Goal: Task Accomplishment & Management: Manage account settings

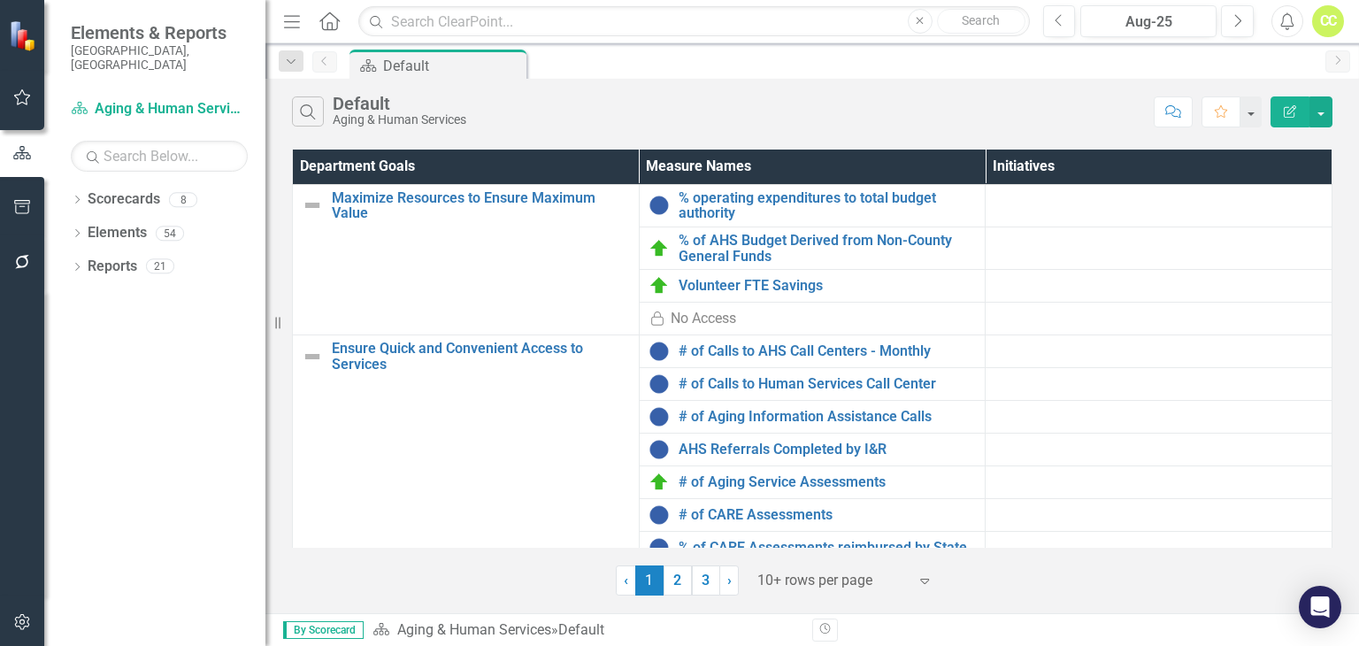
click at [80, 196] on icon "Dropdown" at bounding box center [77, 201] width 12 height 10
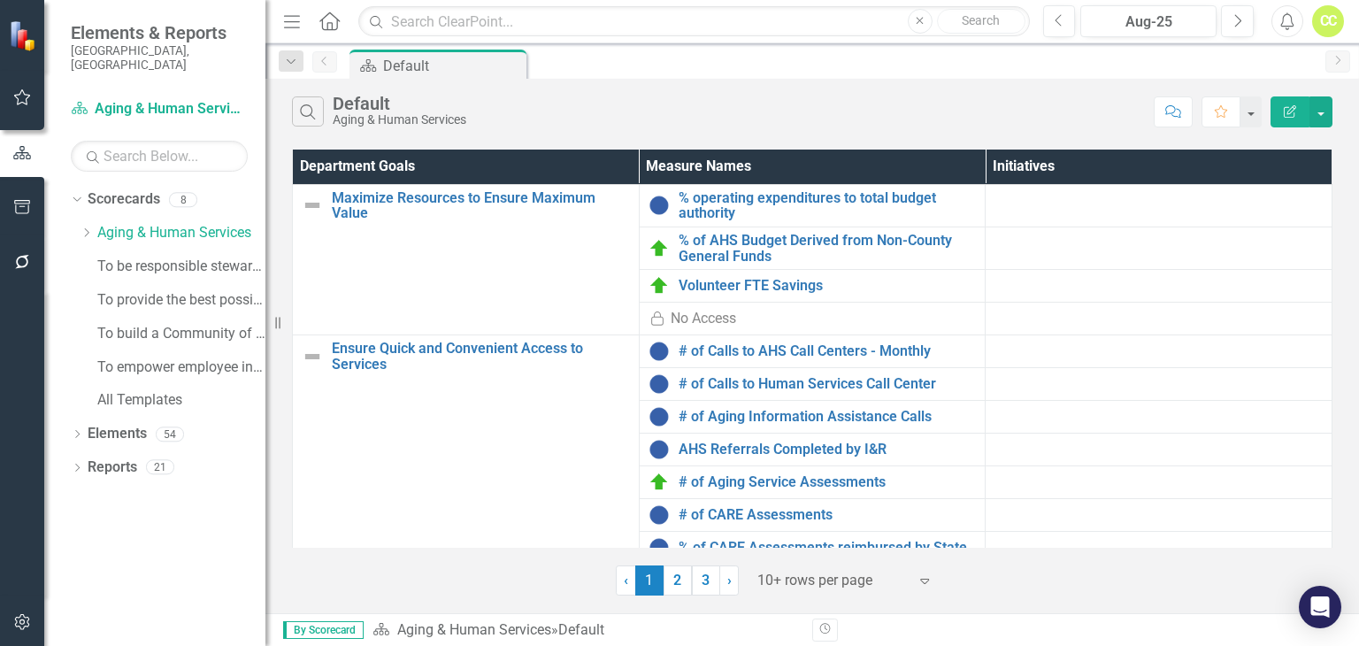
click at [84, 227] on icon "Dropdown" at bounding box center [86, 232] width 13 height 11
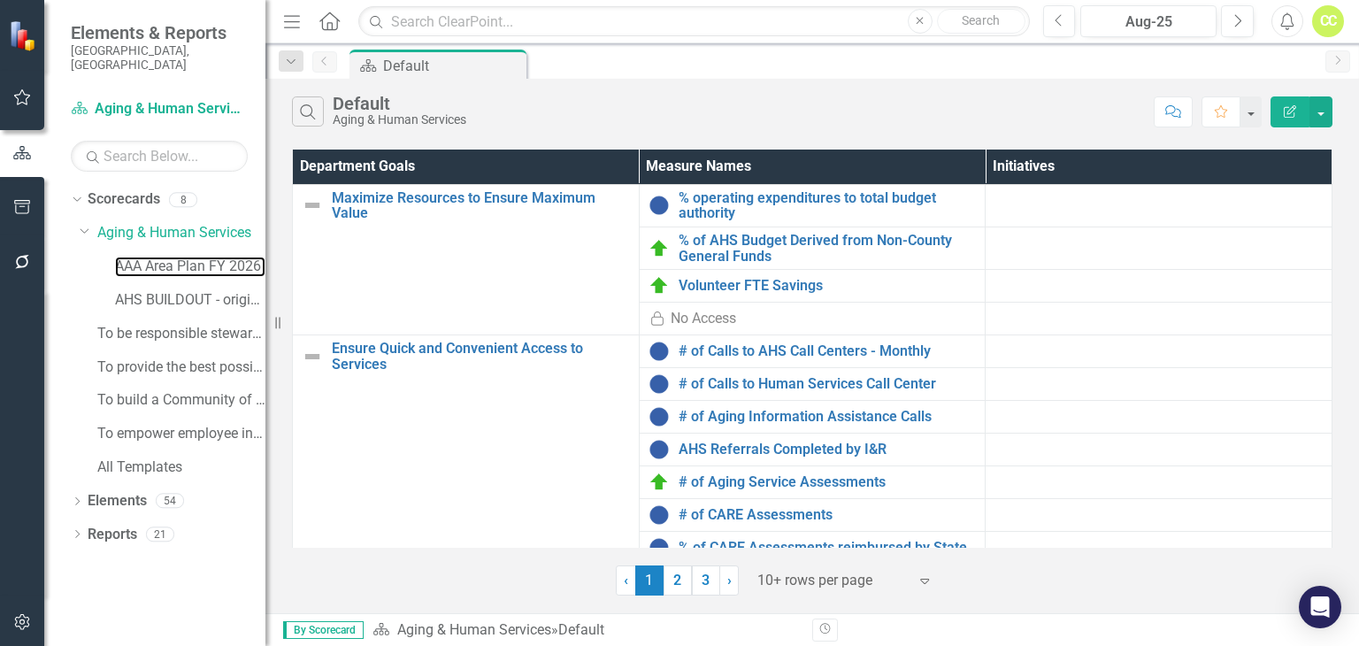
click at [149, 257] on link "AAA Area Plan FY 2026" at bounding box center [190, 267] width 150 height 20
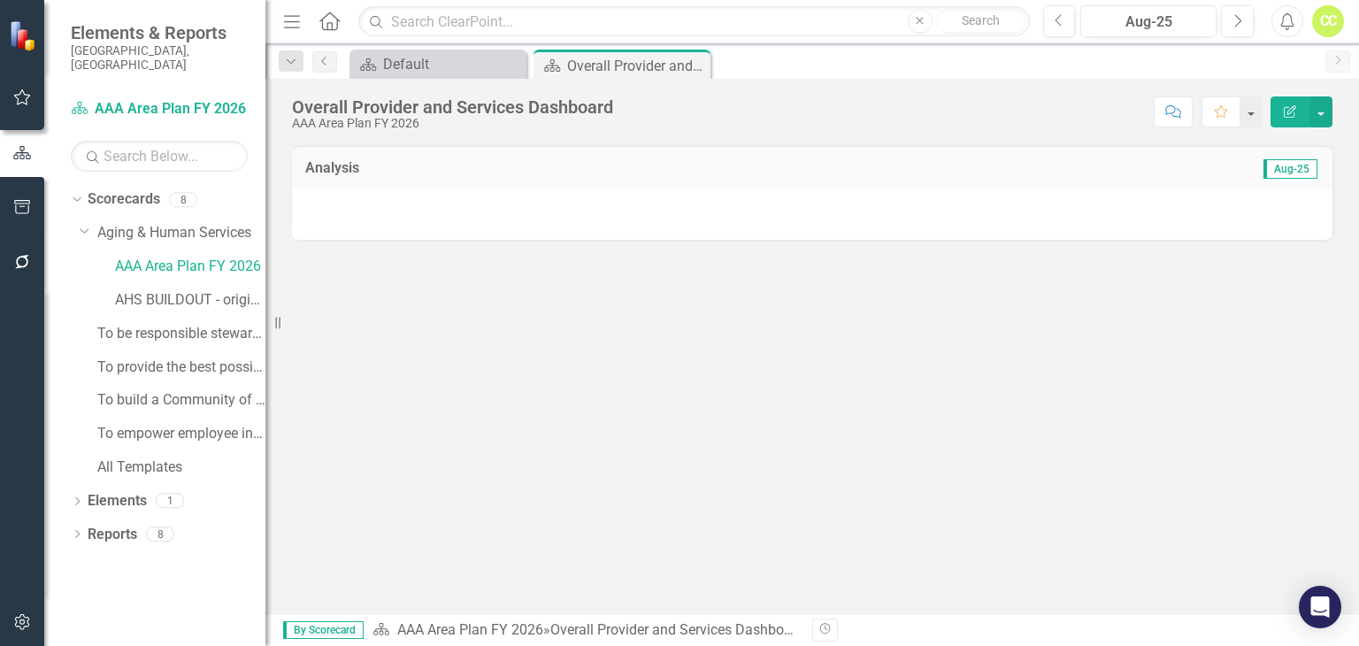
click at [1287, 112] on icon "Edit Report" at bounding box center [1290, 111] width 16 height 12
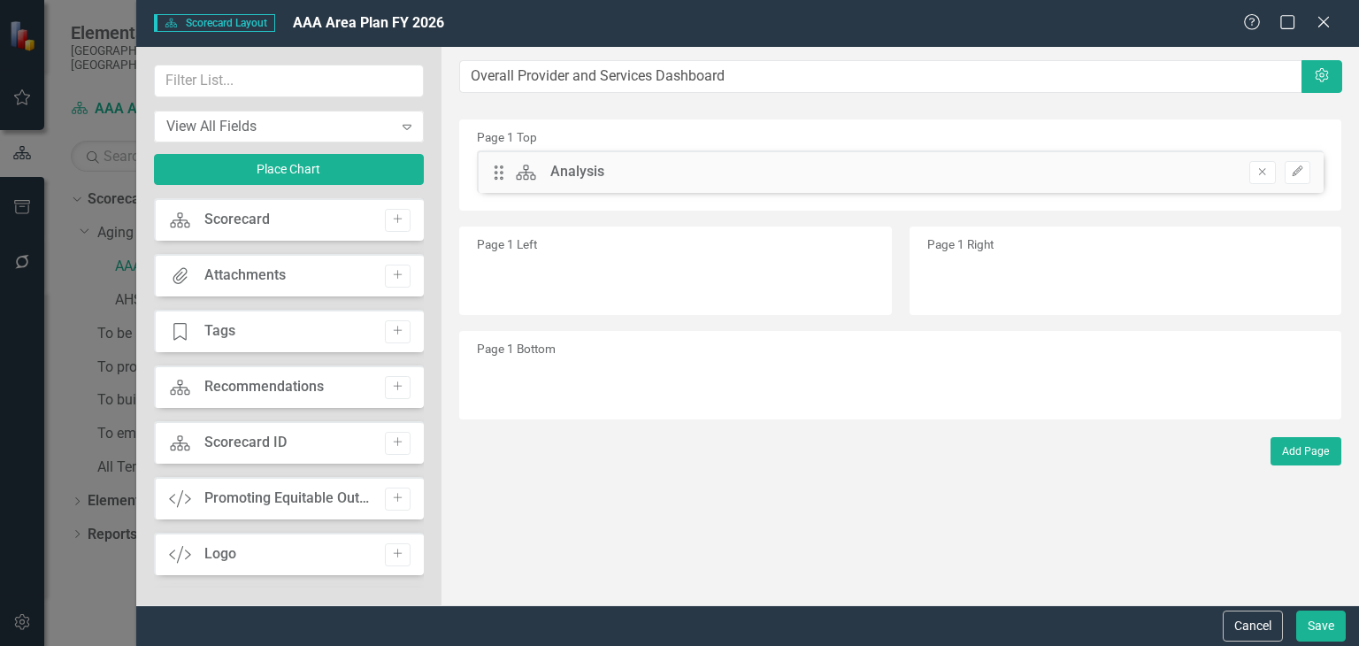
click at [1327, 29] on icon "Close" at bounding box center [1324, 22] width 18 height 14
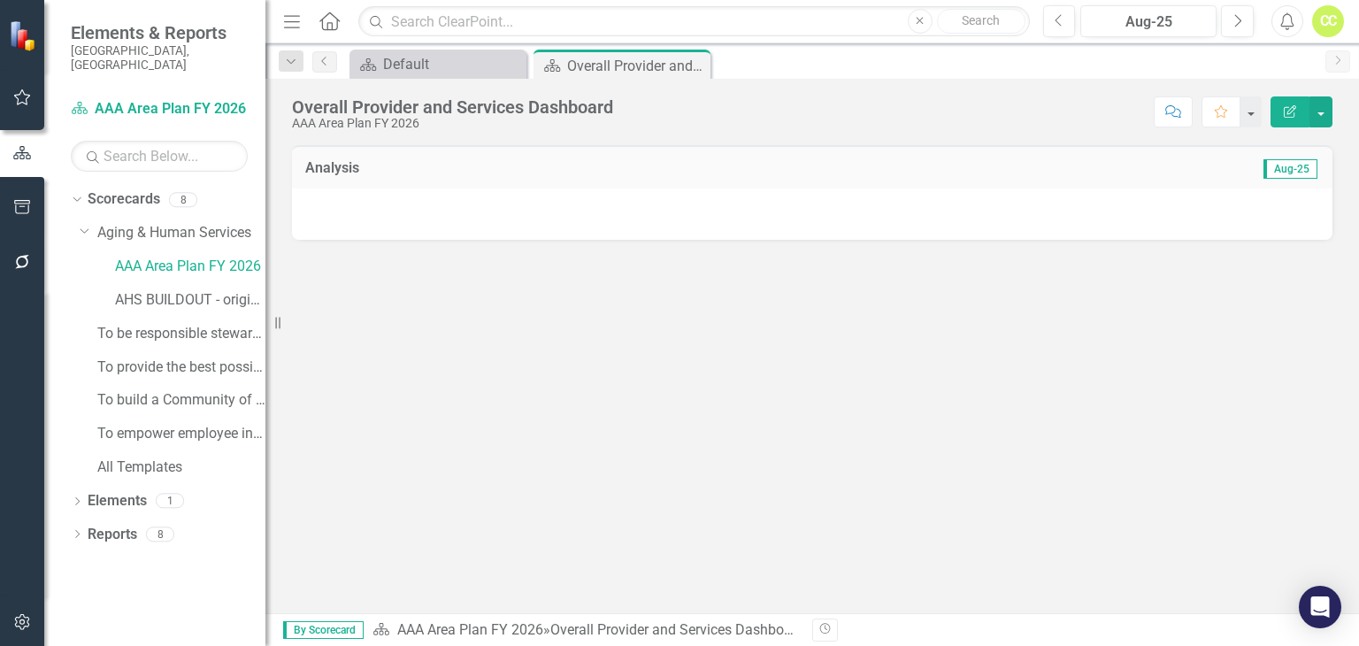
click at [71, 498] on icon "Dropdown" at bounding box center [77, 503] width 12 height 10
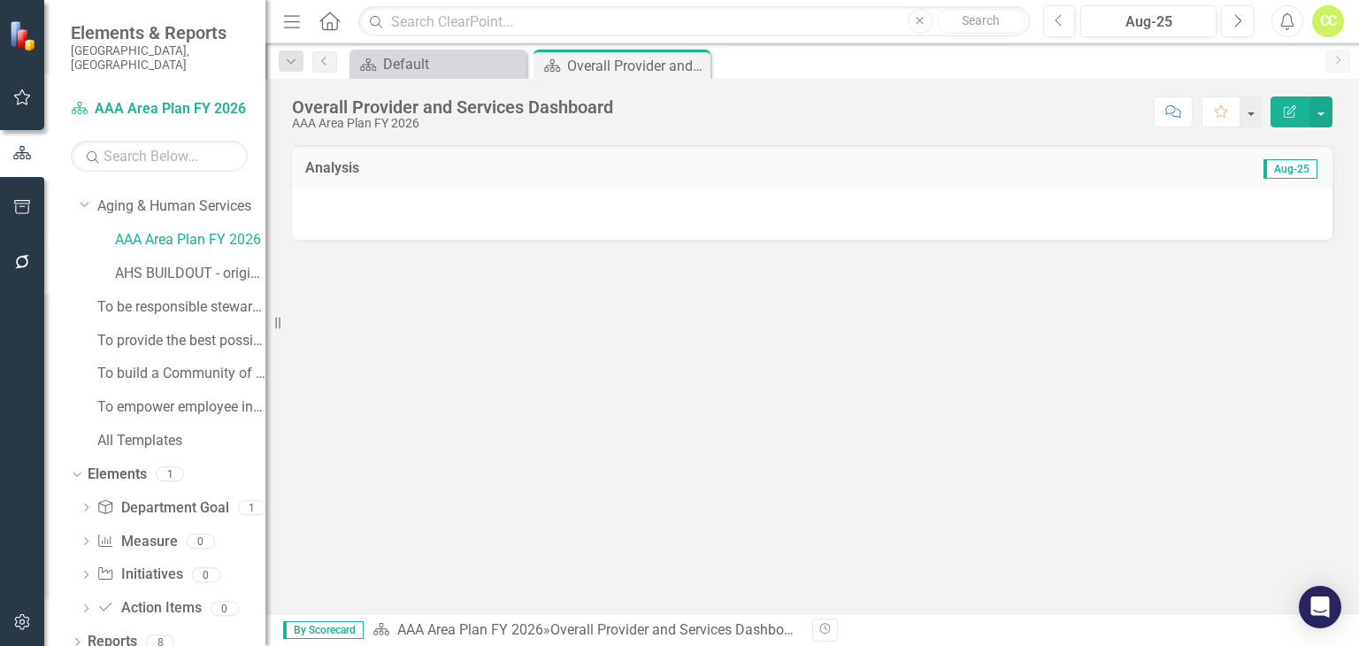
click at [83, 504] on icon "Dropdown" at bounding box center [86, 509] width 12 height 10
click at [149, 529] on div "Increase the number of Home-Delivered and Congregate meals served by 5% by the …" at bounding box center [195, 537] width 141 height 16
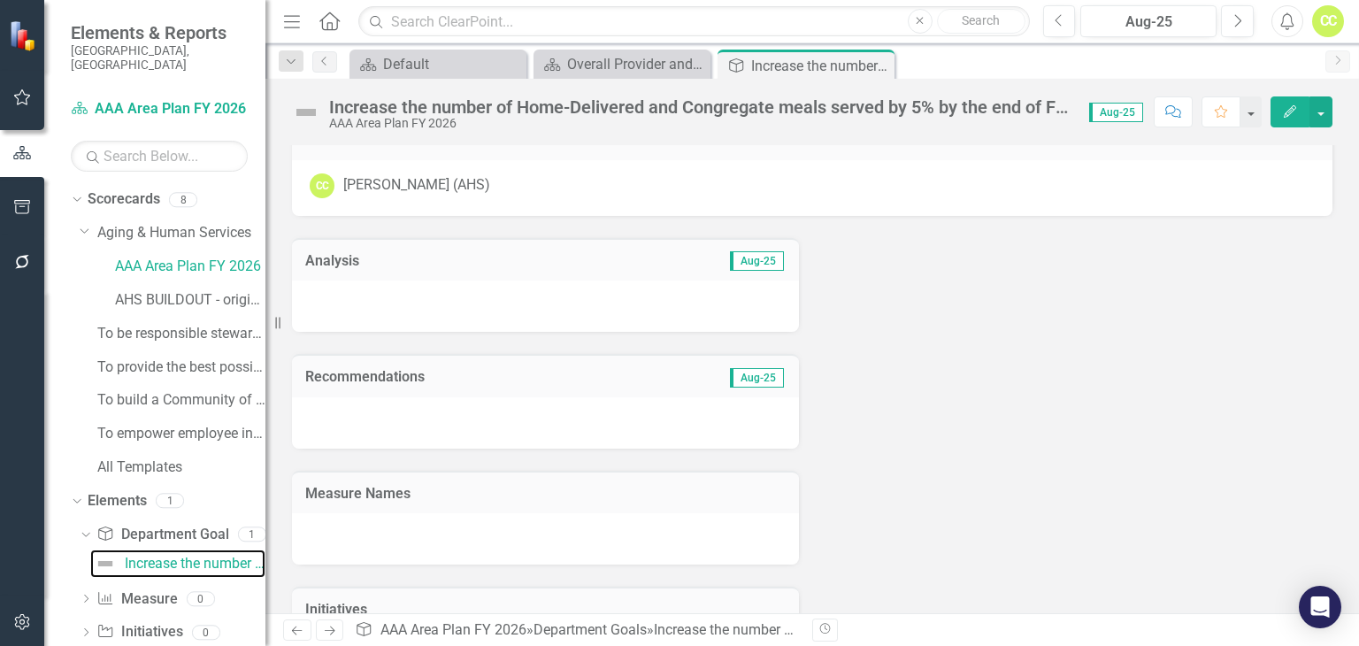
scroll to position [58, 0]
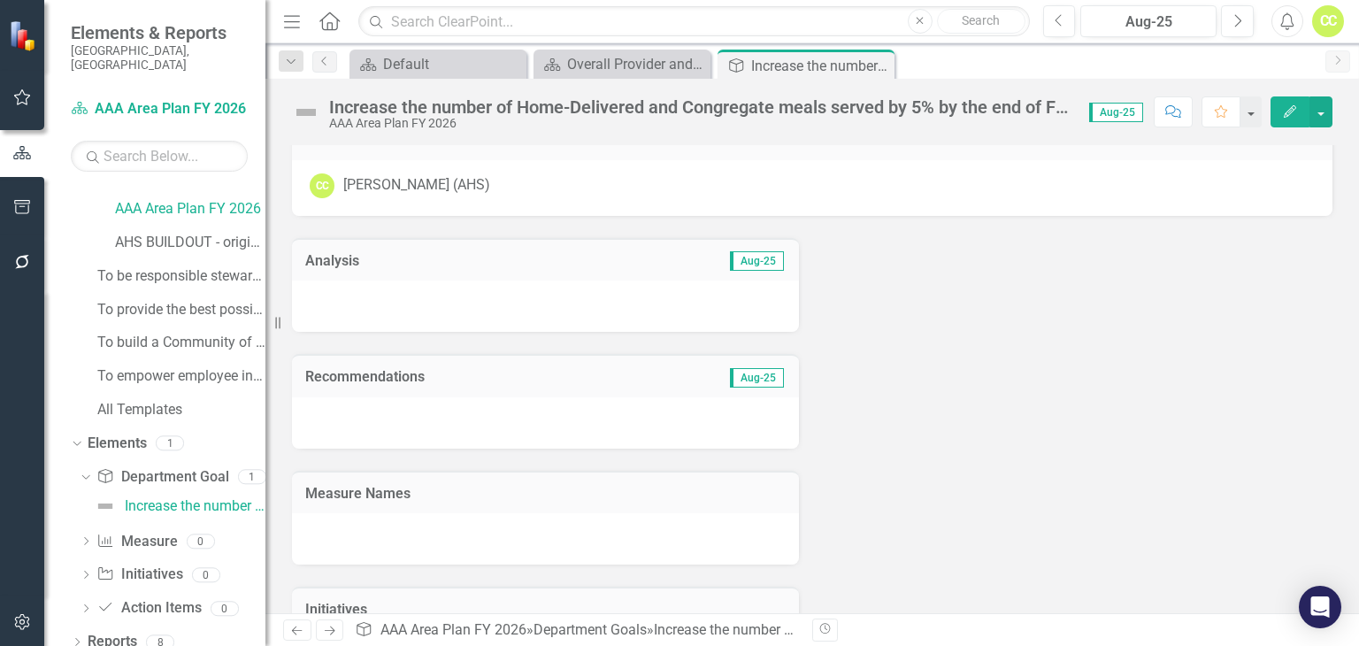
click at [1288, 129] on div "Increase the number of Home-Delivered and Congregate meals served by 5% by the …" at bounding box center [811, 105] width 1093 height 53
click at [1294, 112] on icon "Edit" at bounding box center [1290, 111] width 16 height 12
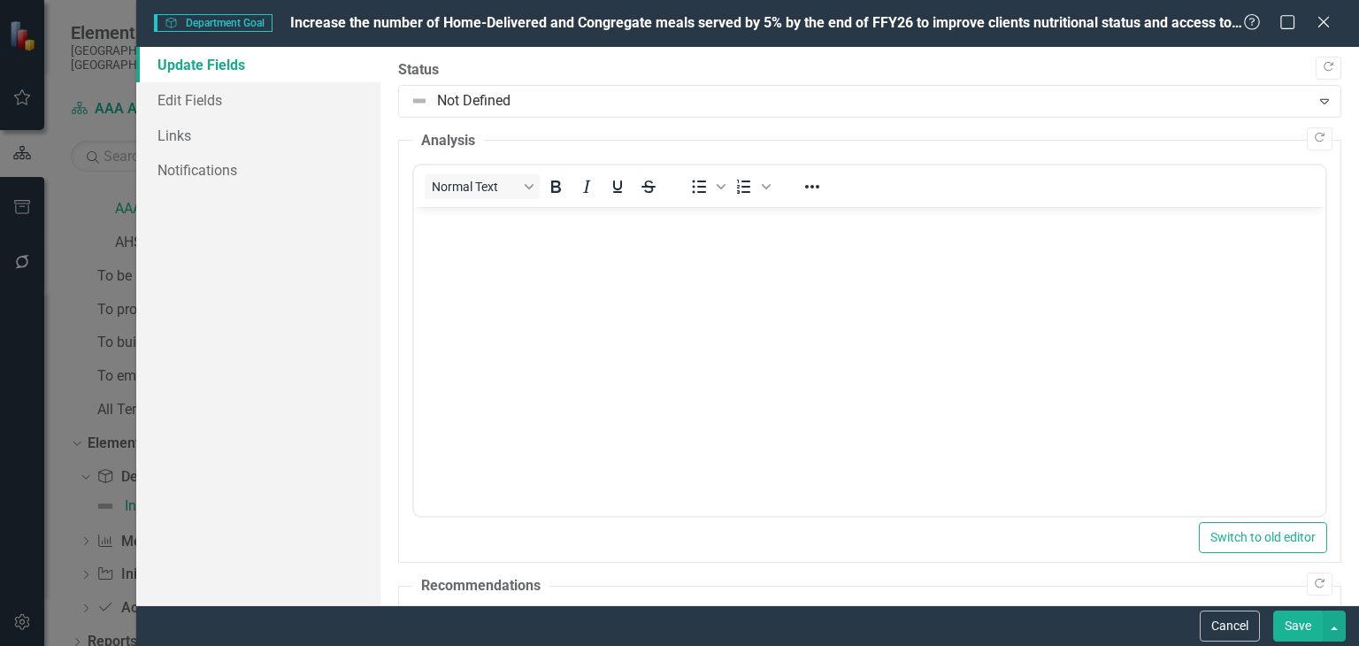
scroll to position [0, 0]
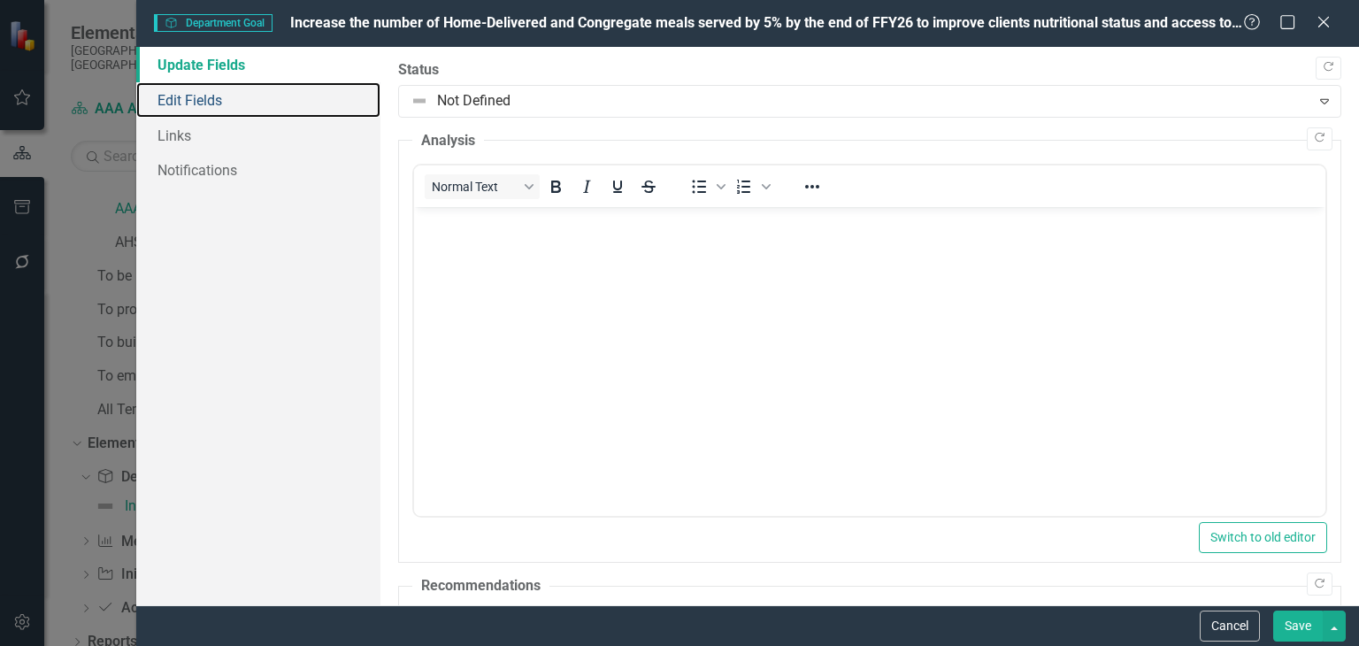
click at [283, 99] on link "Edit Fields" at bounding box center [258, 99] width 244 height 35
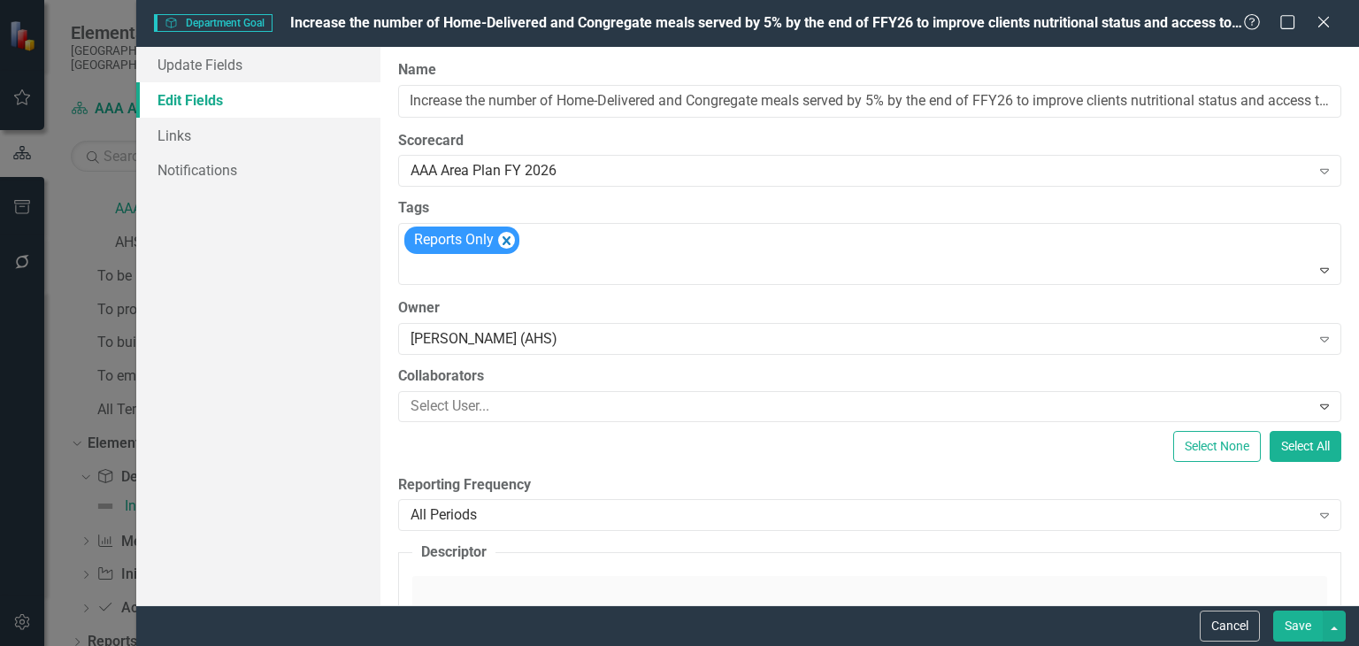
click at [1315, 19] on icon "Close" at bounding box center [1324, 22] width 18 height 14
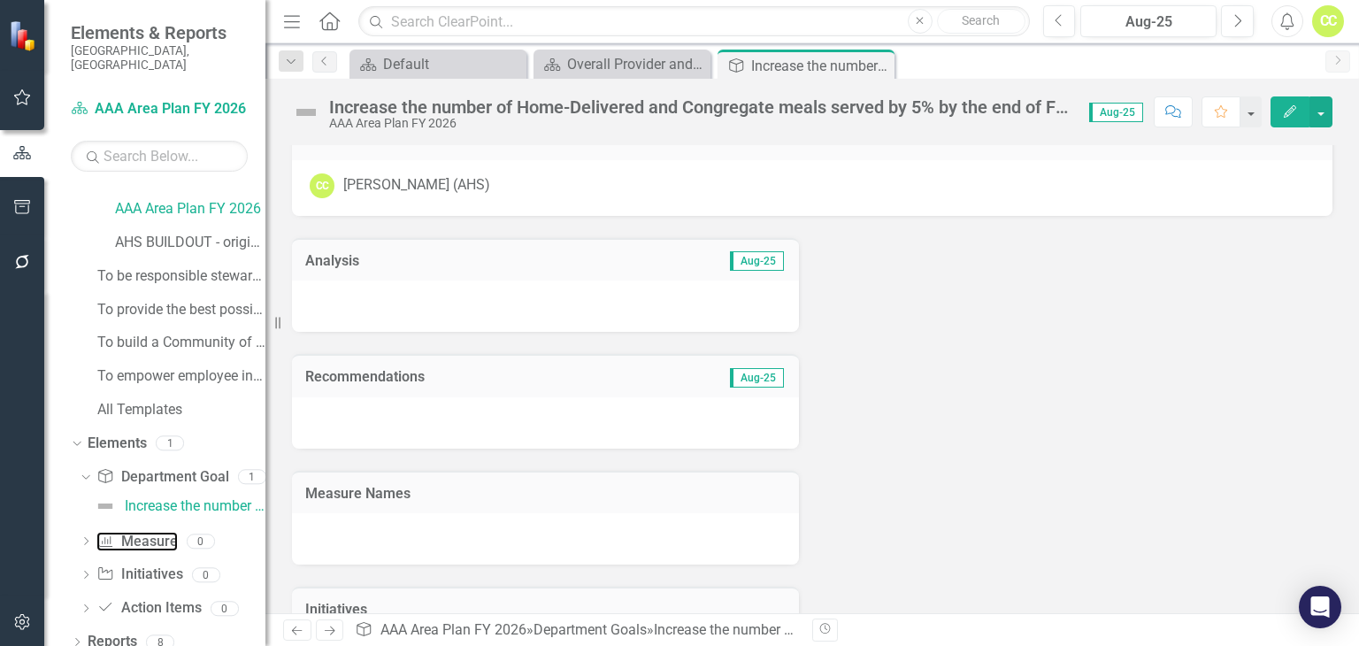
click at [146, 532] on link "Measure Name Measure" at bounding box center [136, 542] width 81 height 20
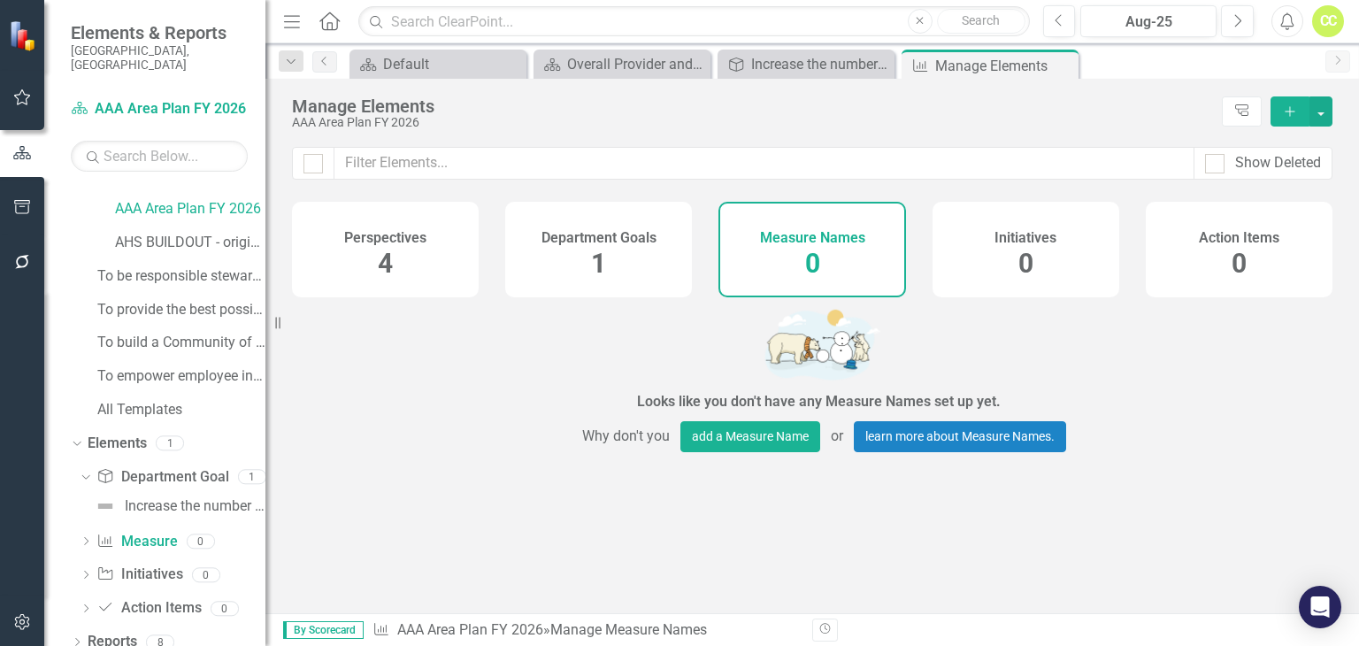
click at [839, 249] on div "Measure Names 0" at bounding box center [811, 250] width 187 height 96
click at [1299, 100] on button "Add" at bounding box center [1289, 111] width 39 height 30
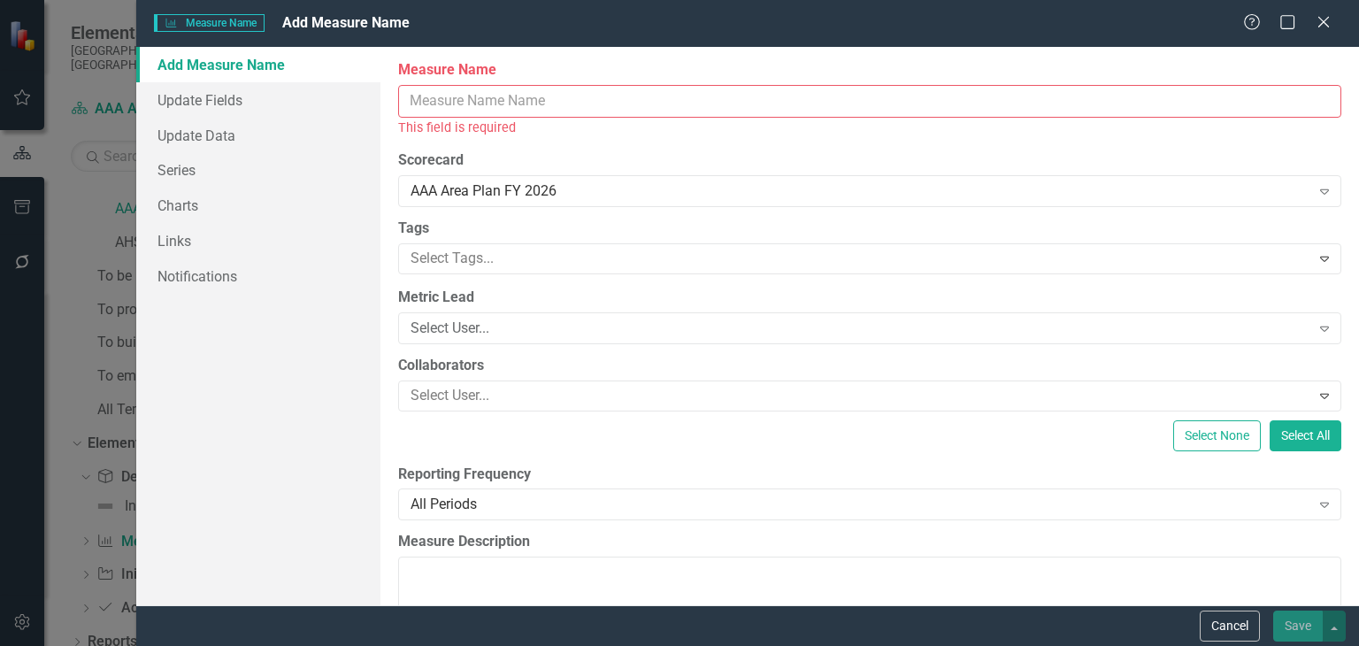
click at [46, 357] on div "Measure Name Measure Name Add Measure Name Help Maximize Close Add Measure Name…" at bounding box center [679, 323] width 1359 height 646
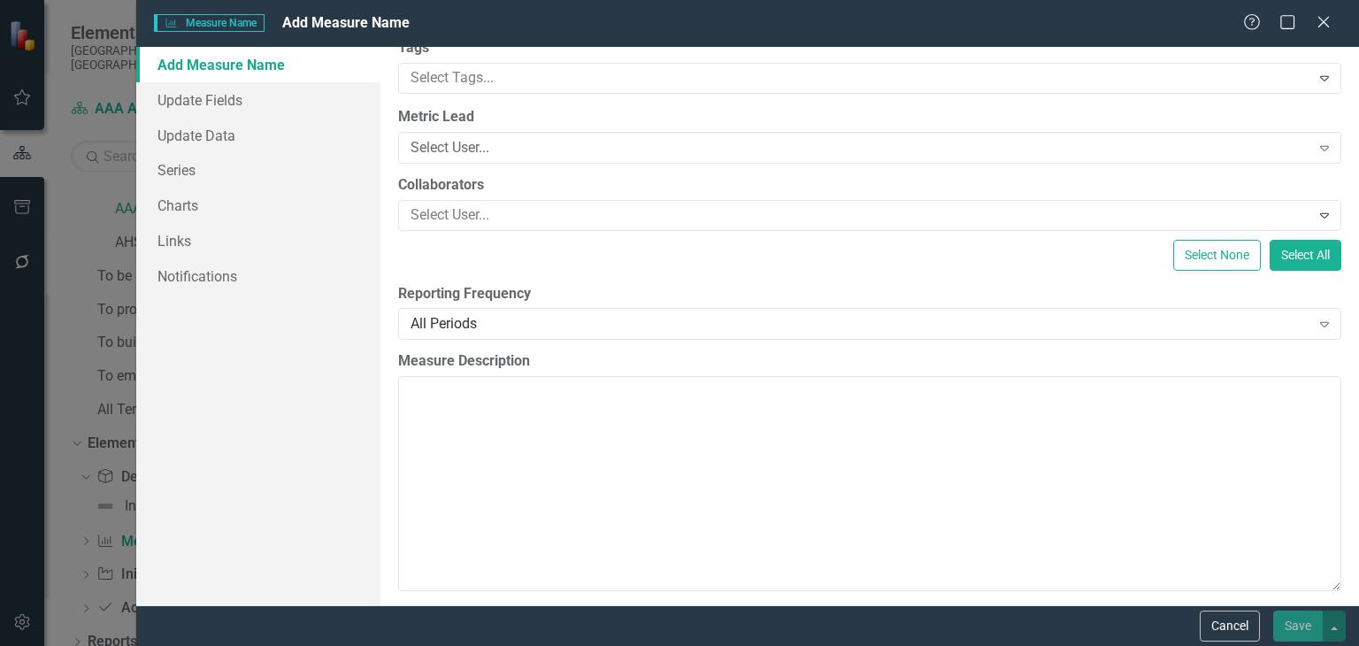
scroll to position [182, 0]
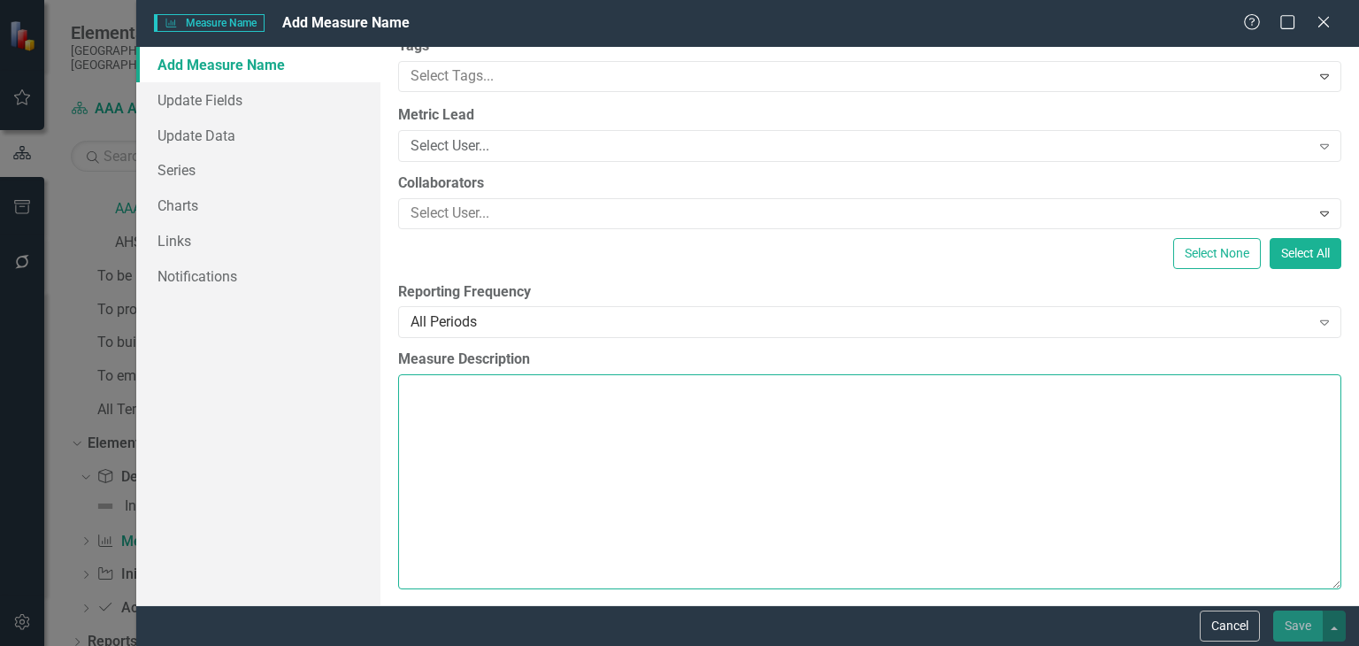
click at [706, 461] on textarea "Measure Description" at bounding box center [869, 481] width 943 height 214
paste textarea "a. By th􀀜 end of FFY26, provide home-delivered meals to homebound older adults …"
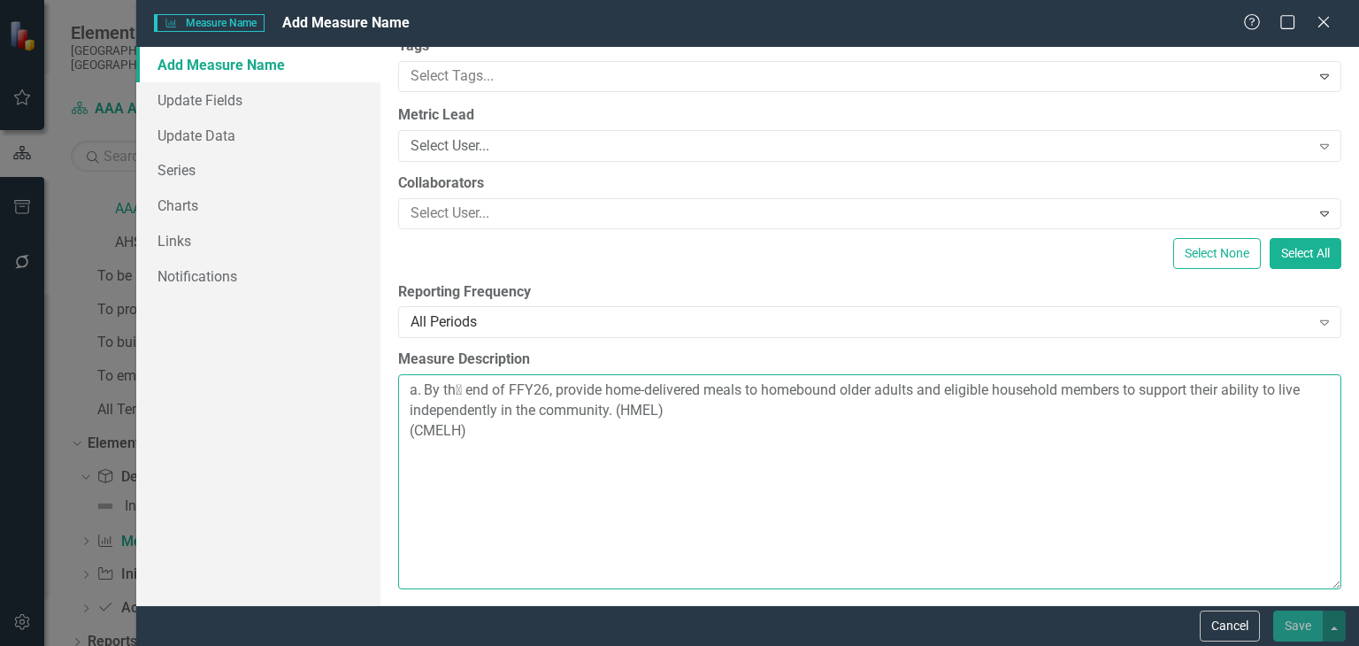
click at [422, 387] on textarea "a. By th􀀜 end of FFY26, provide home-delivered meals to homebound older adults …" at bounding box center [869, 481] width 943 height 214
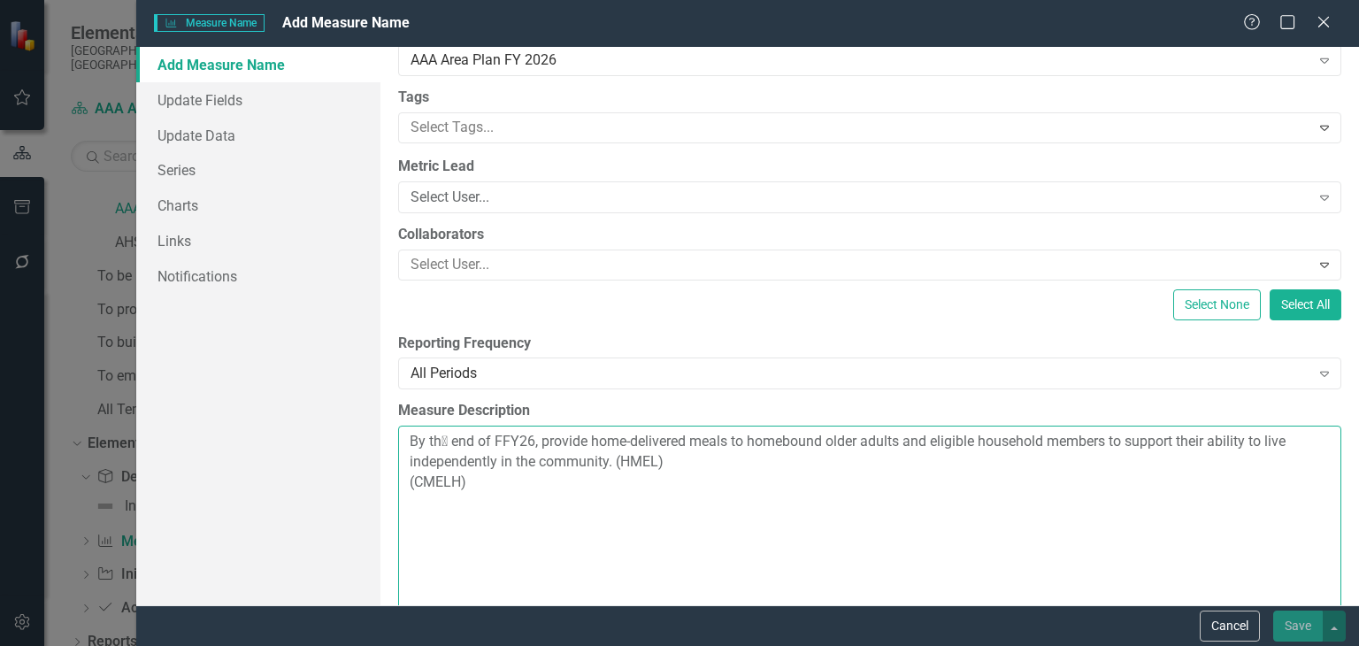
scroll to position [130, 0]
type textarea "By th􀀜 end of FFY26, provide home-delivered meals to homebound older adults and…"
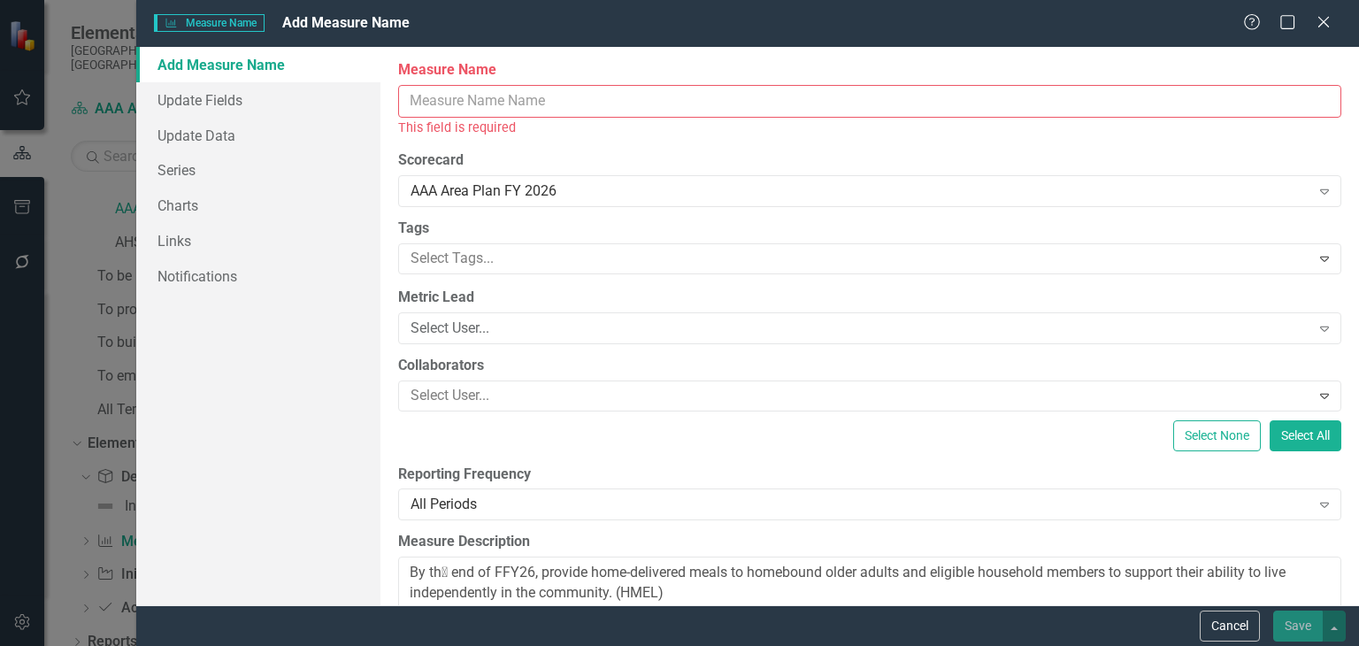
click at [495, 96] on input "Measure Name" at bounding box center [869, 101] width 943 height 33
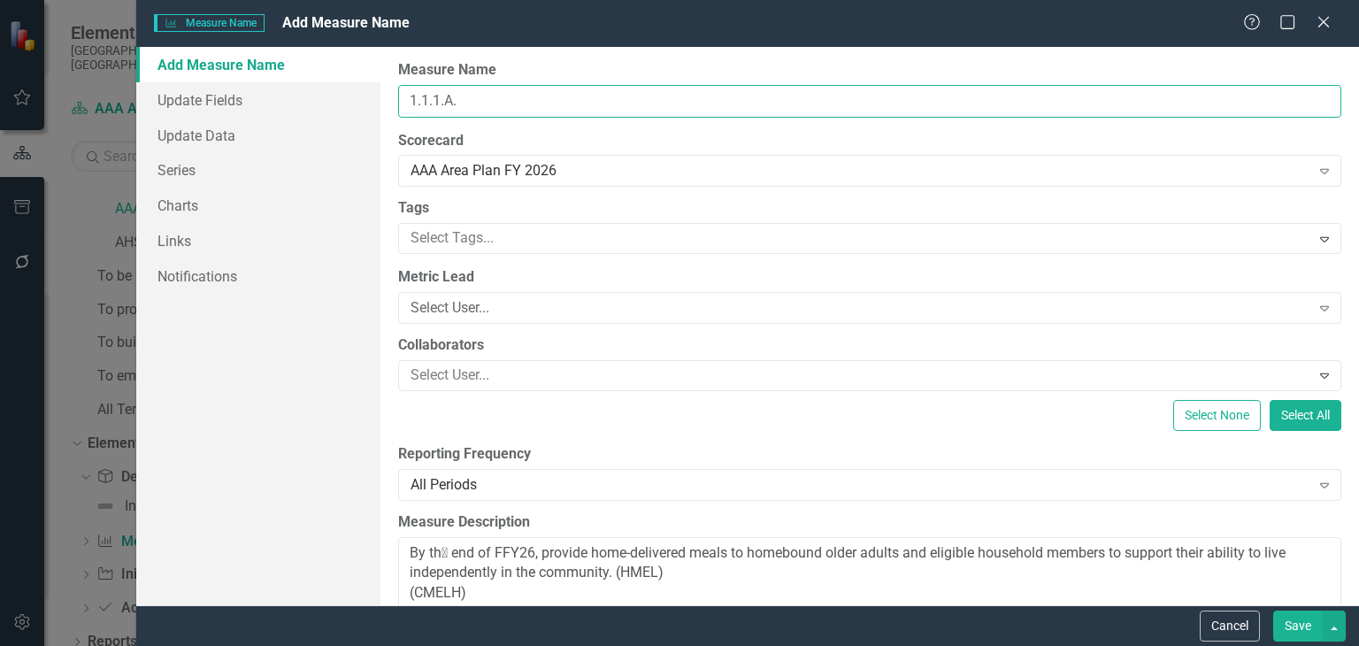
paste input "provide home-delivered meals to homebound older adults and eligible household m…"
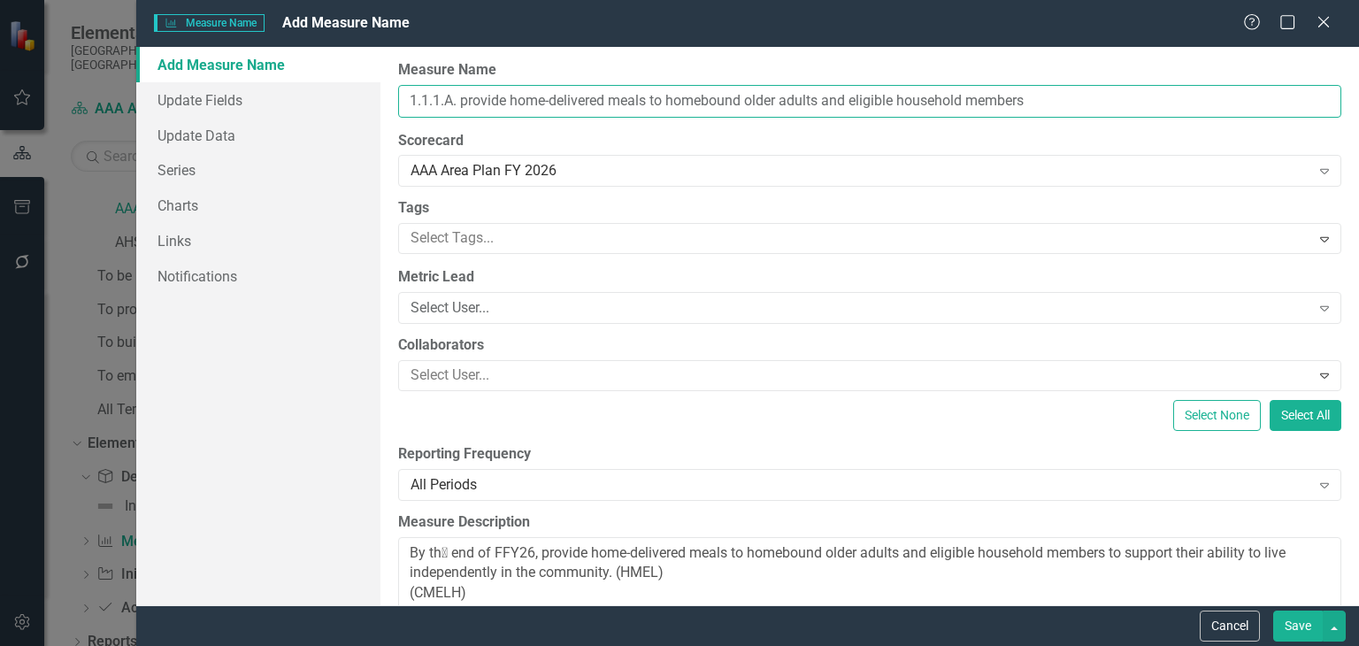
click at [464, 103] on input "1.1.1.A. provide home-delivered meals to homebound older adults and eligible ho…" at bounding box center [869, 101] width 943 height 33
type input "1.1.1.A. Provide home-delivered meals to homebound older adults and eligible ho…"
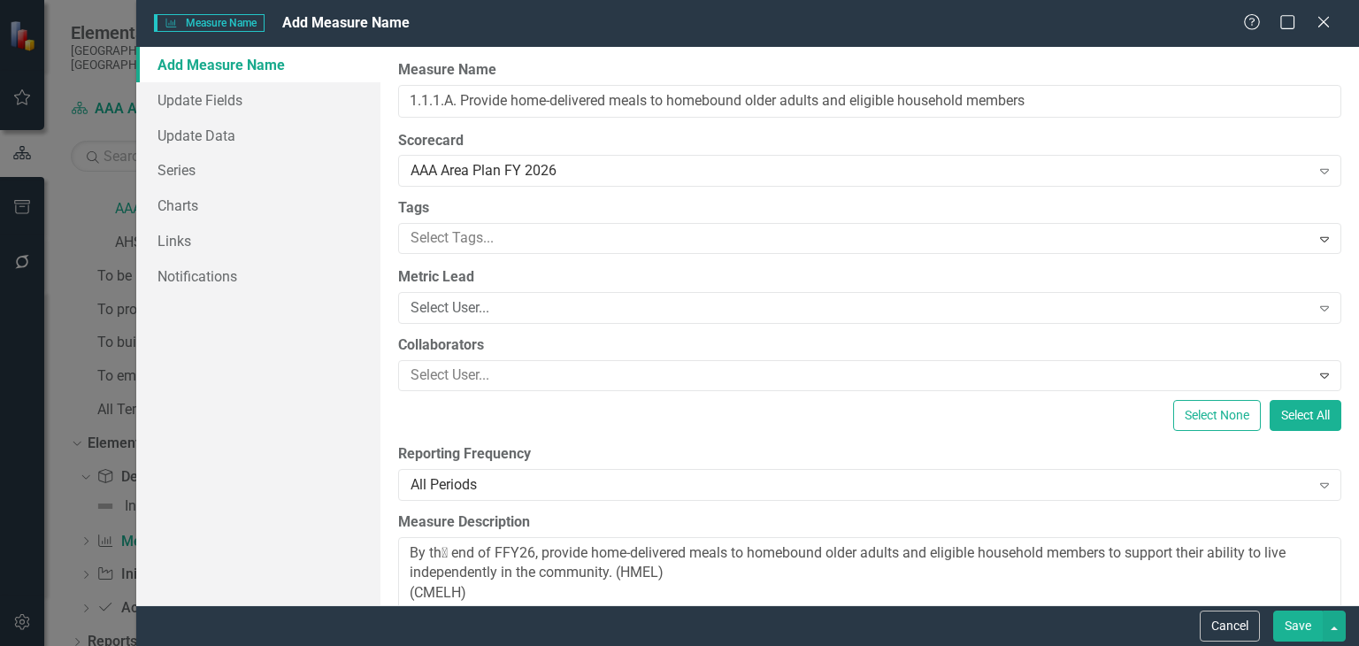
click at [571, 309] on div "Select User..." at bounding box center [859, 308] width 899 height 20
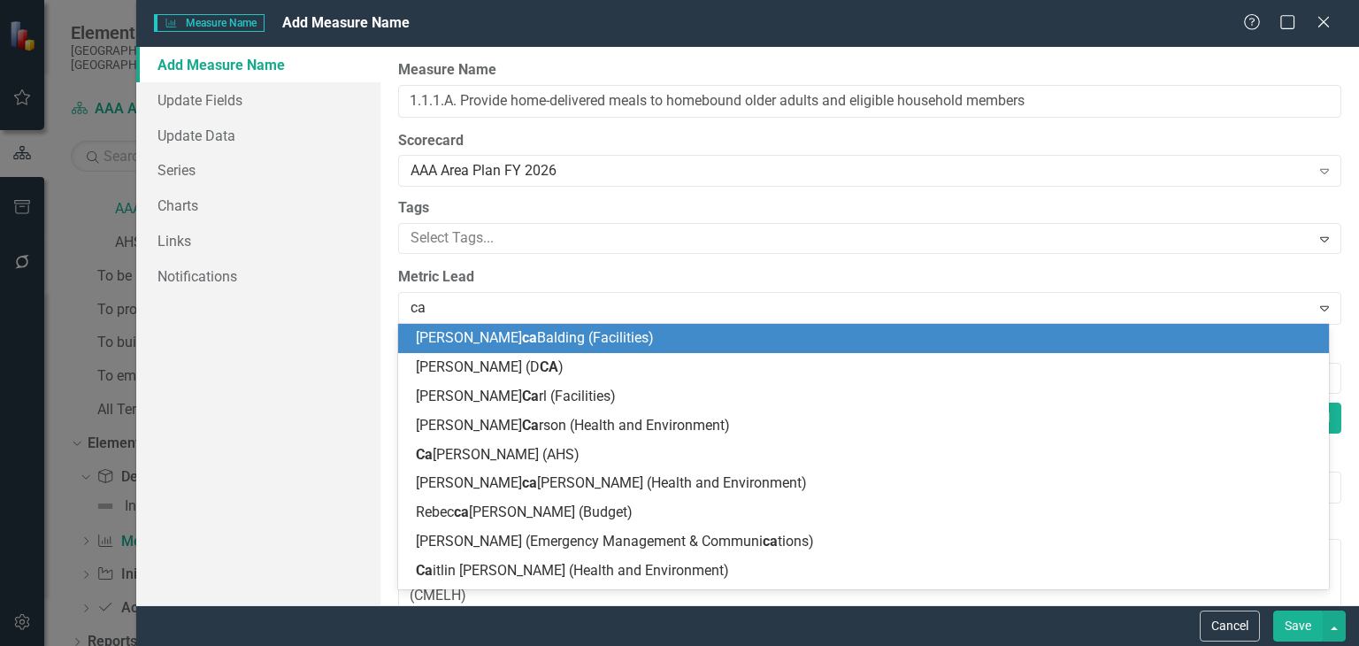
type input "cal"
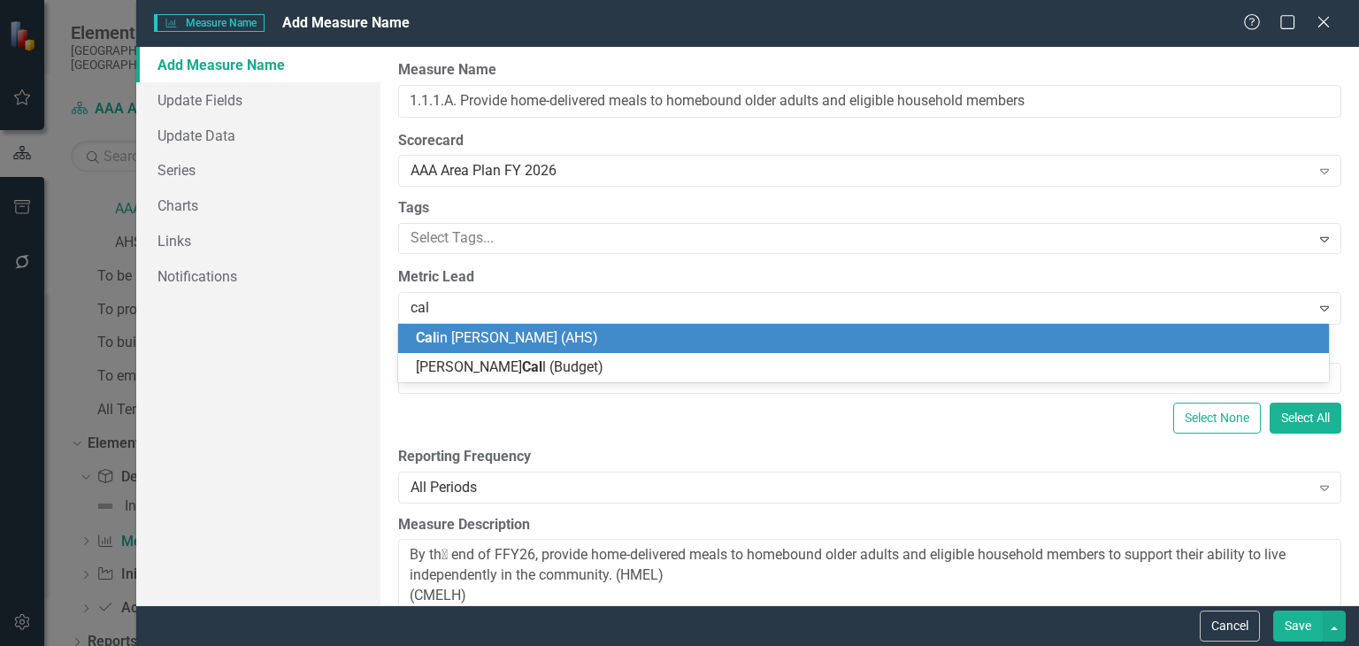
click at [570, 341] on div "Cal in [PERSON_NAME] (AHS)" at bounding box center [867, 338] width 902 height 20
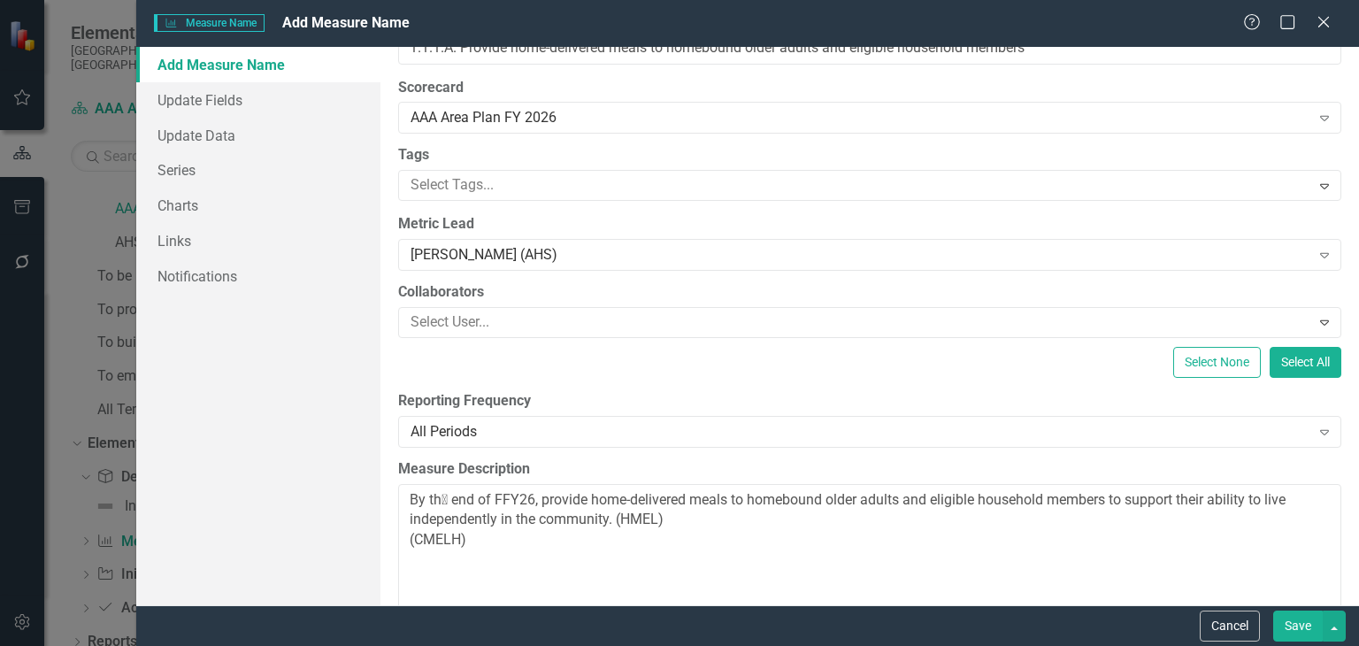
scroll to position [60, 0]
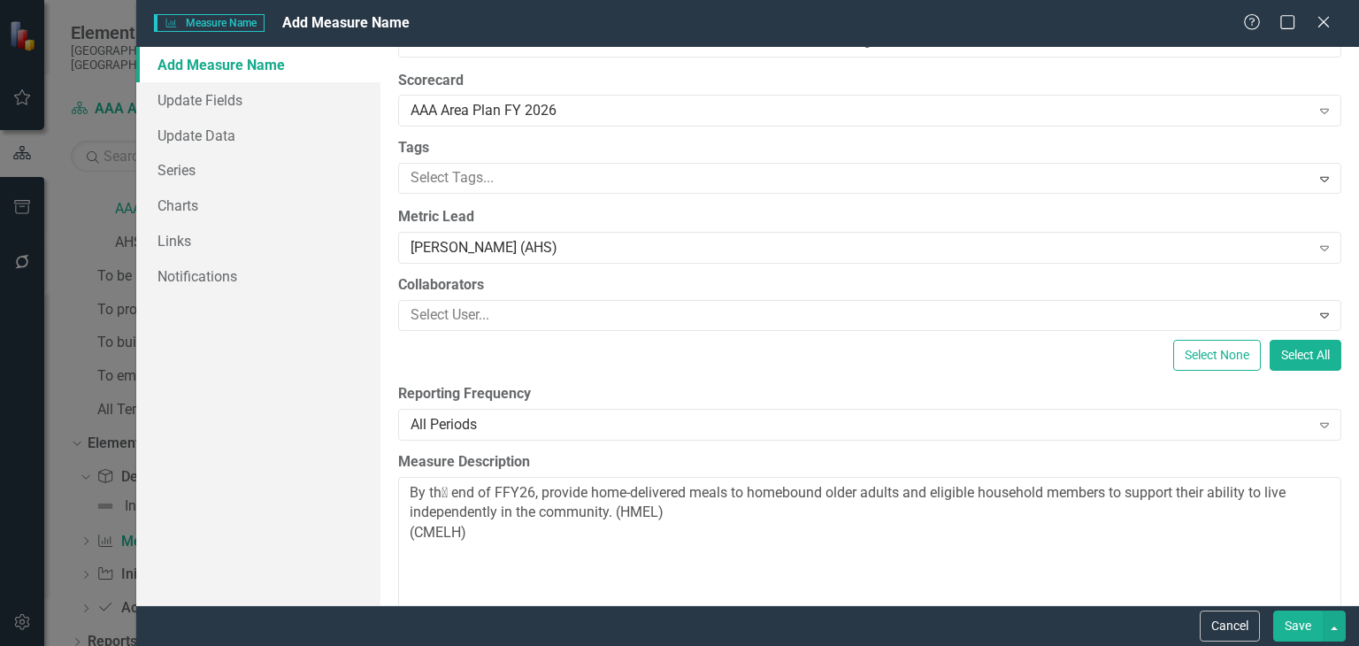
click at [605, 421] on div "All Periods" at bounding box center [859, 424] width 899 height 20
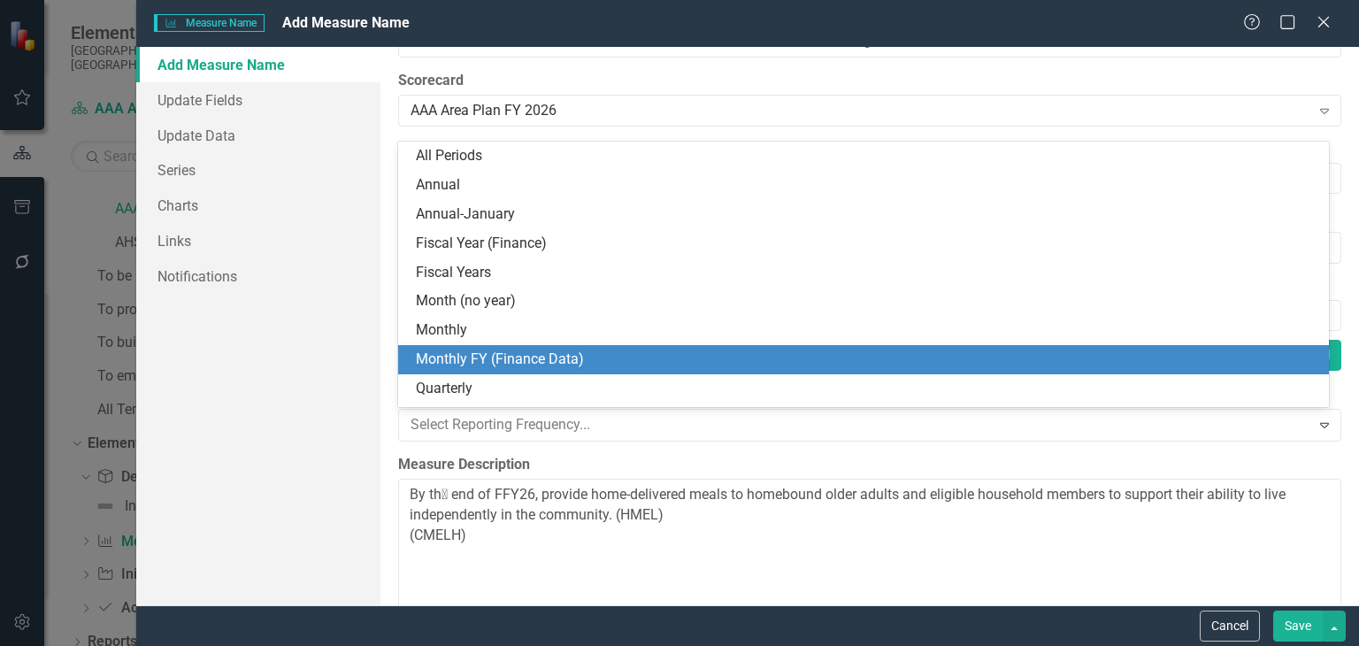
click at [516, 361] on div "Monthly FY (Finance Data)" at bounding box center [867, 359] width 902 height 20
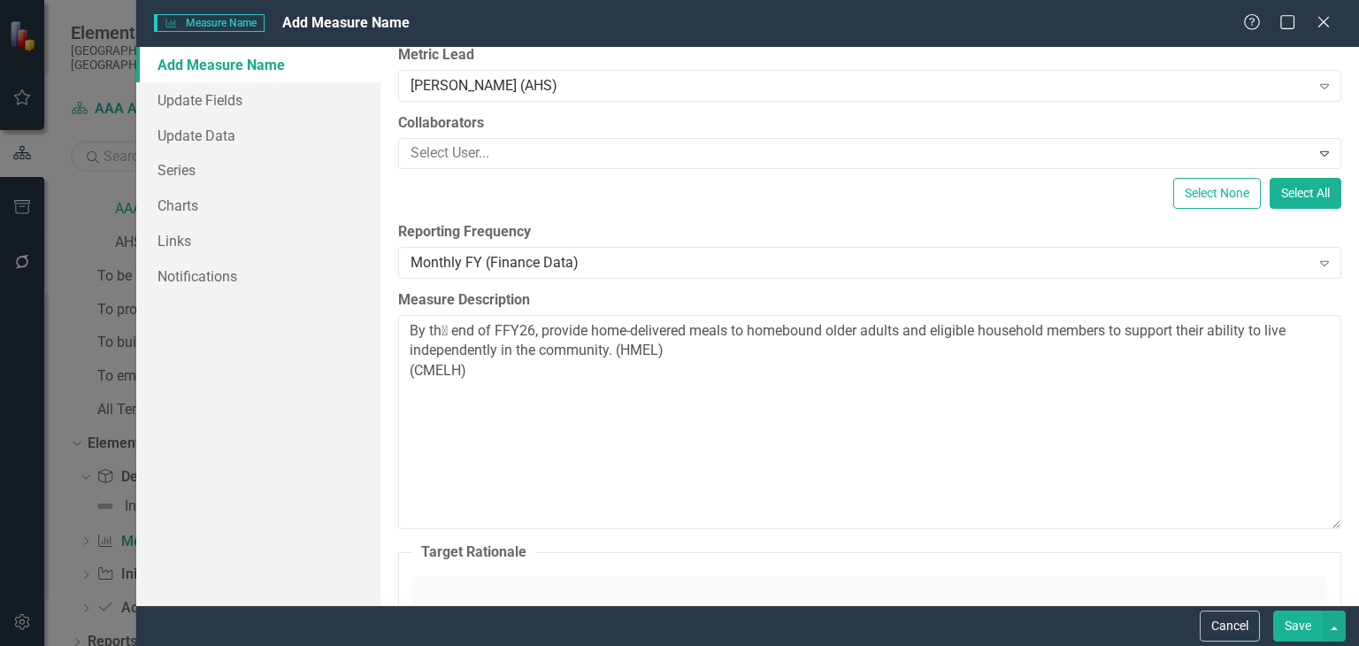
scroll to position [223, 0]
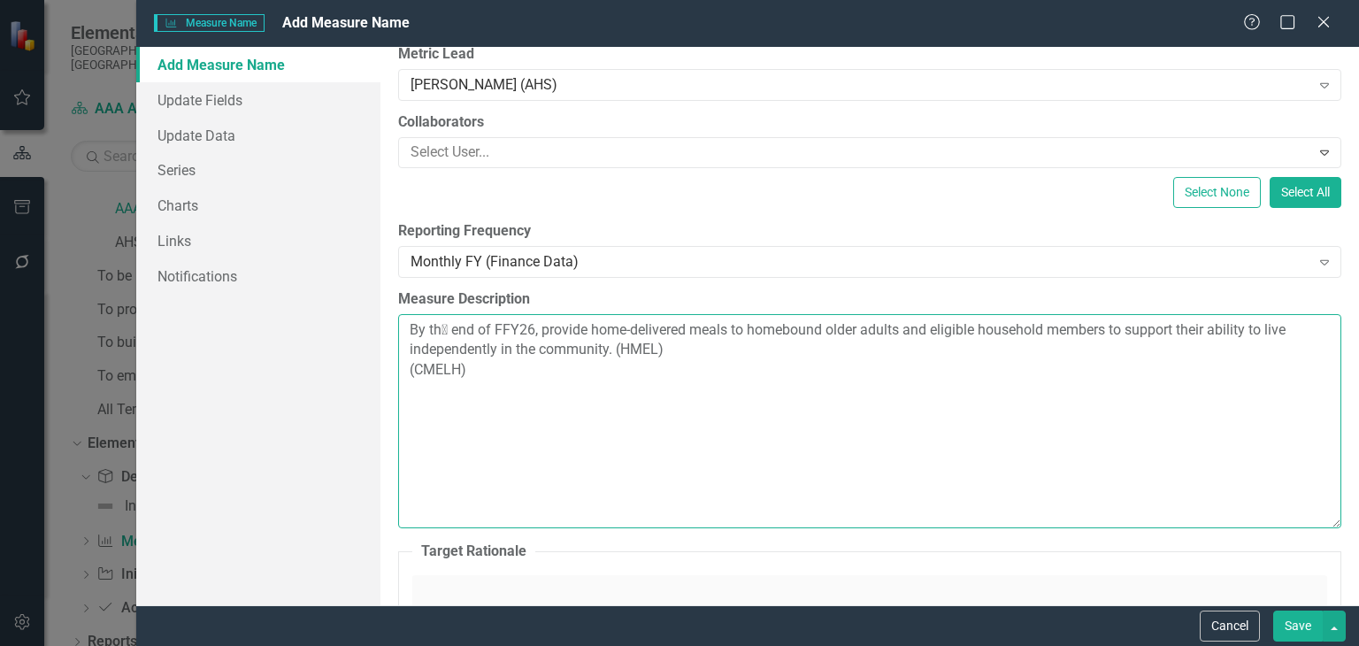
click at [453, 326] on textarea "By th􀀜 end of FFY26, provide home-delivered meals to homebound older adults and…" at bounding box center [869, 421] width 943 height 214
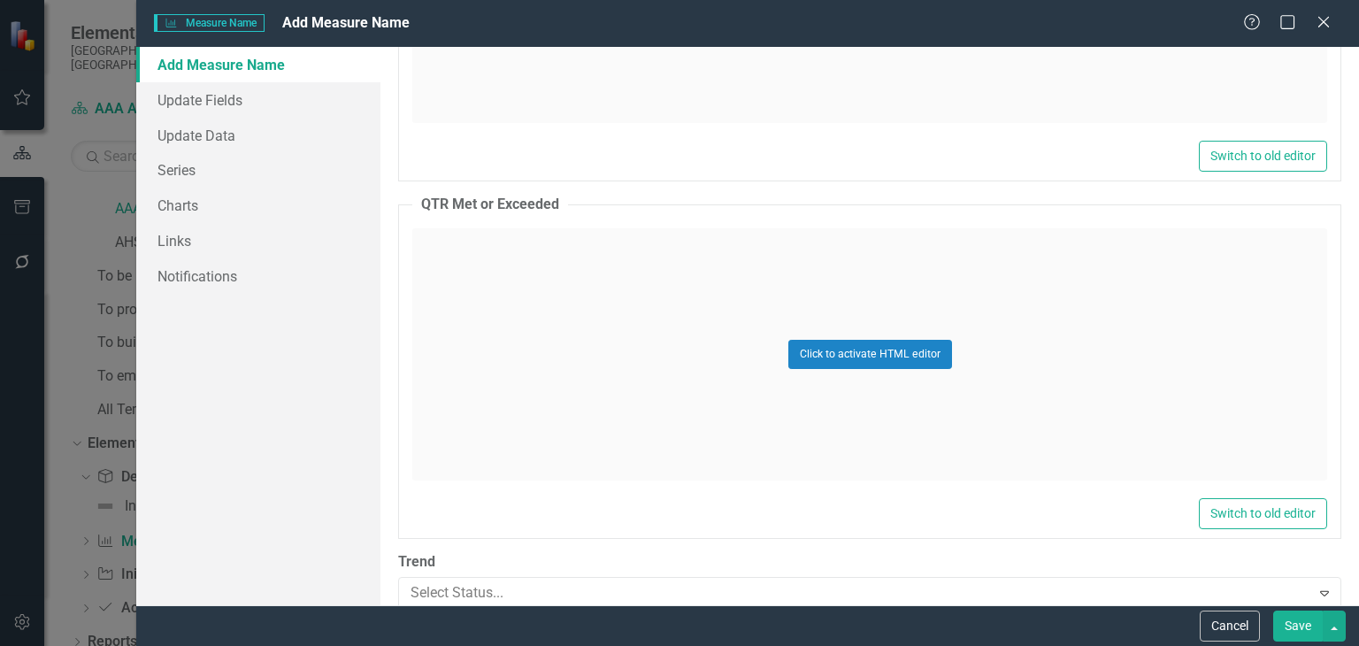
scroll to position [2583, 0]
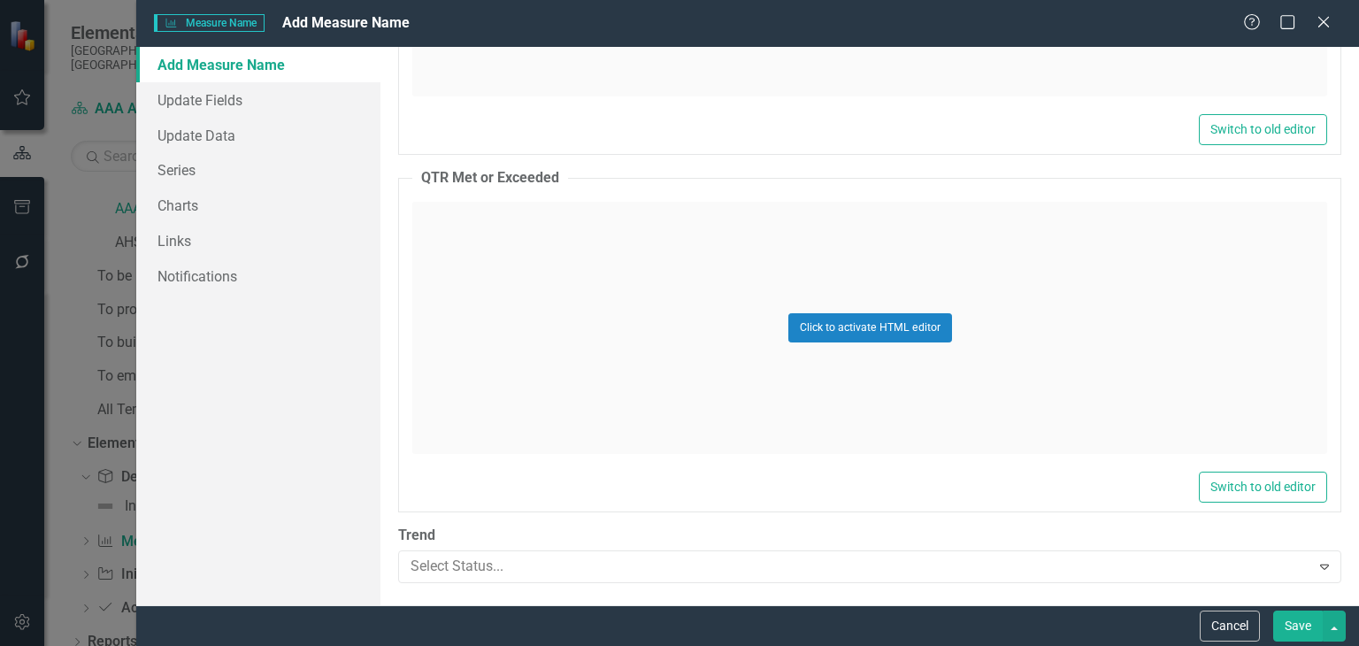
type textarea "By the end of FFY26, provide home-delivered meals to homebound older adults and…"
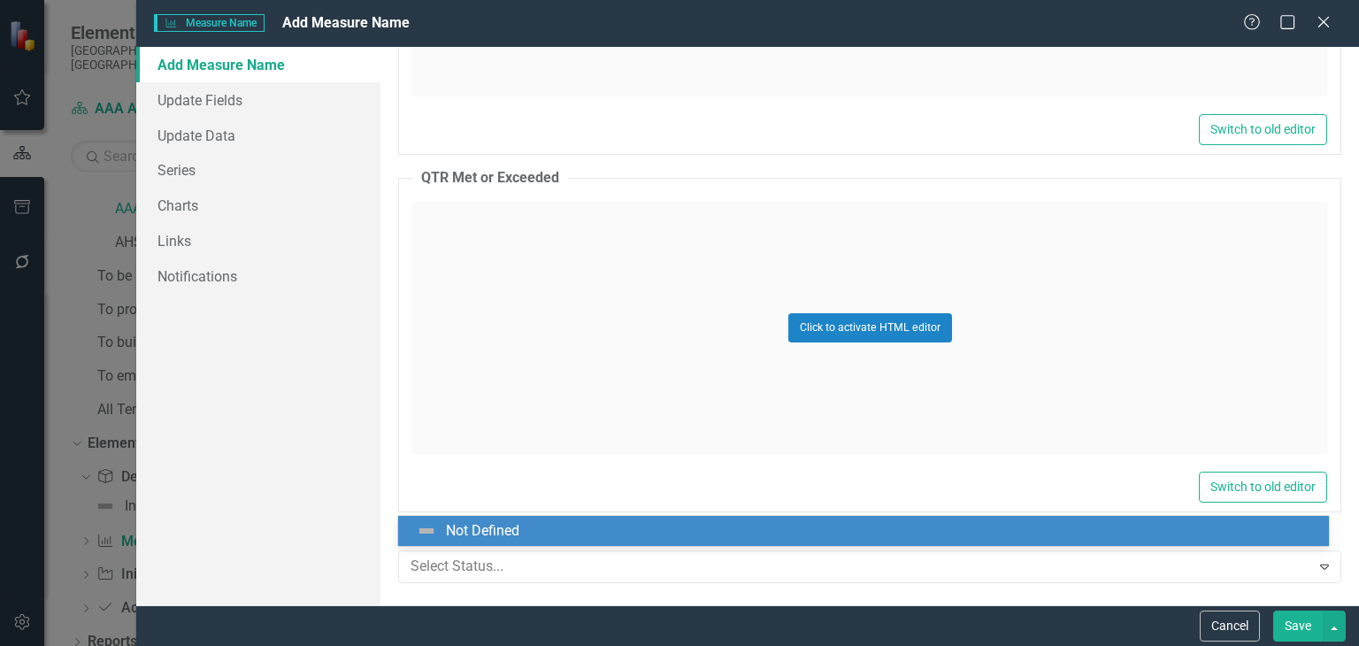
click at [606, 555] on div at bounding box center [854, 567] width 888 height 24
click at [587, 535] on div "Not Defined" at bounding box center [867, 530] width 902 height 21
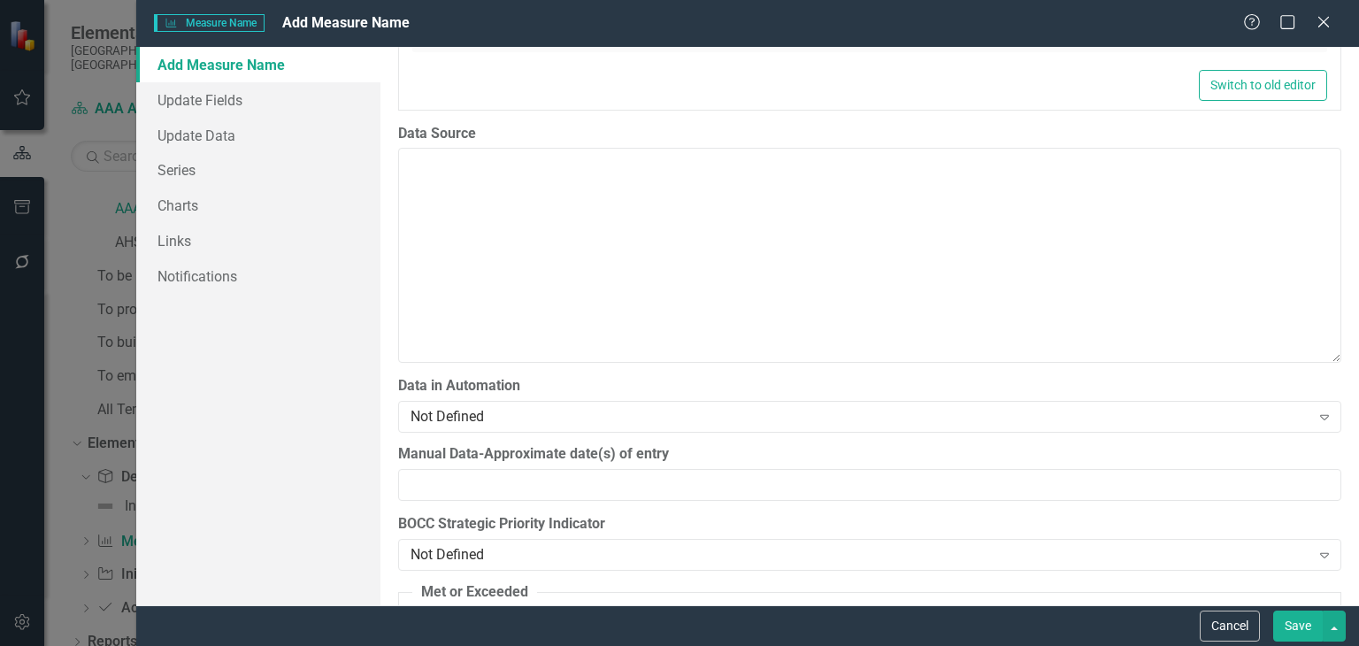
scroll to position [1868, 0]
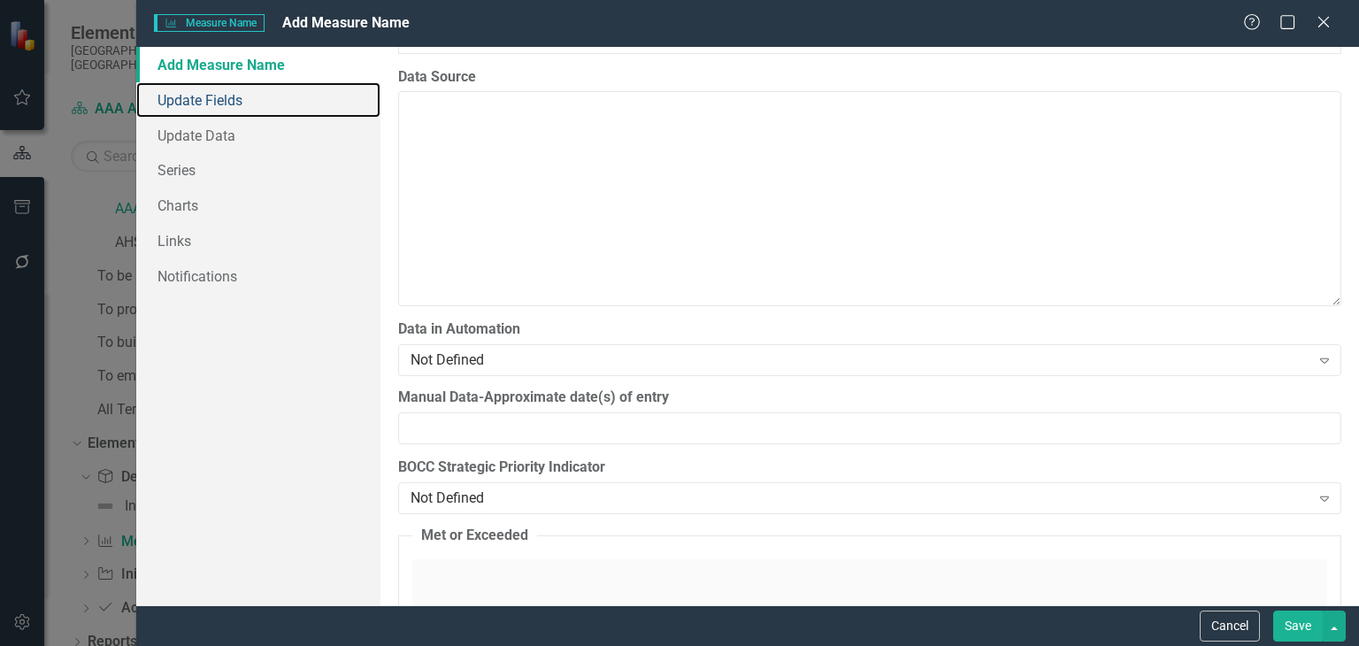
click at [249, 106] on link "Update Fields" at bounding box center [258, 99] width 244 height 35
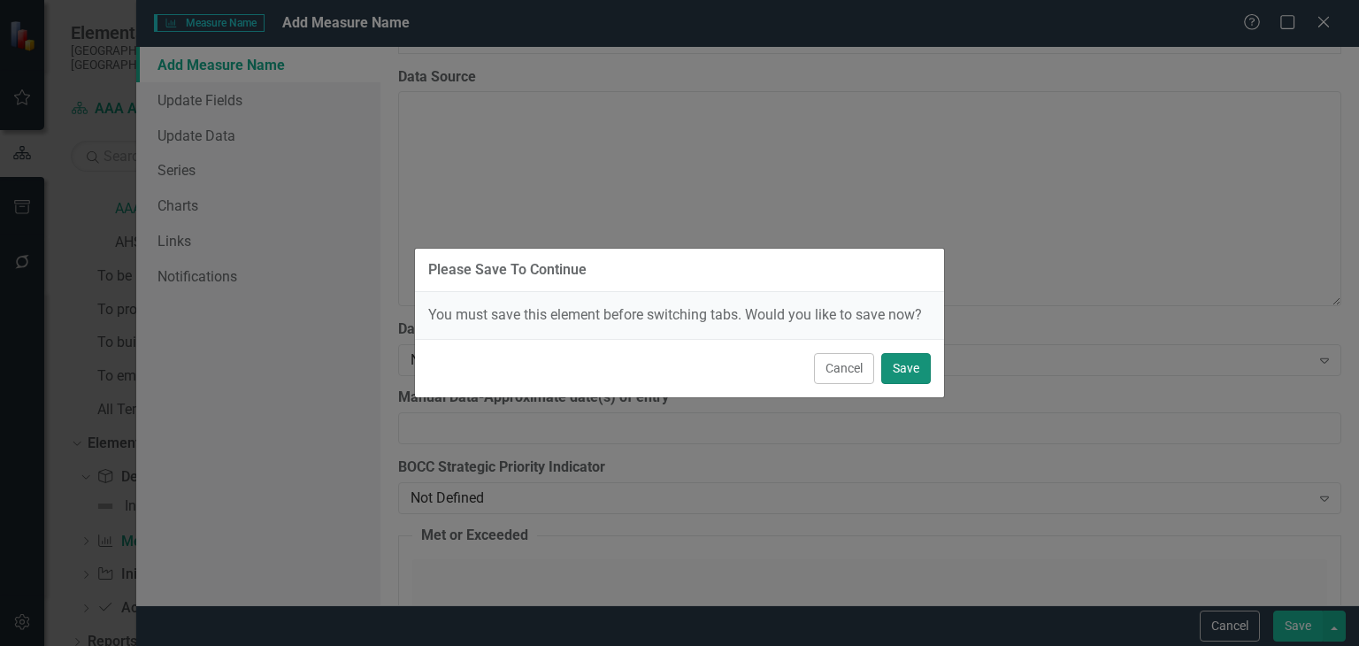
click at [916, 367] on button "Save" at bounding box center [906, 368] width 50 height 31
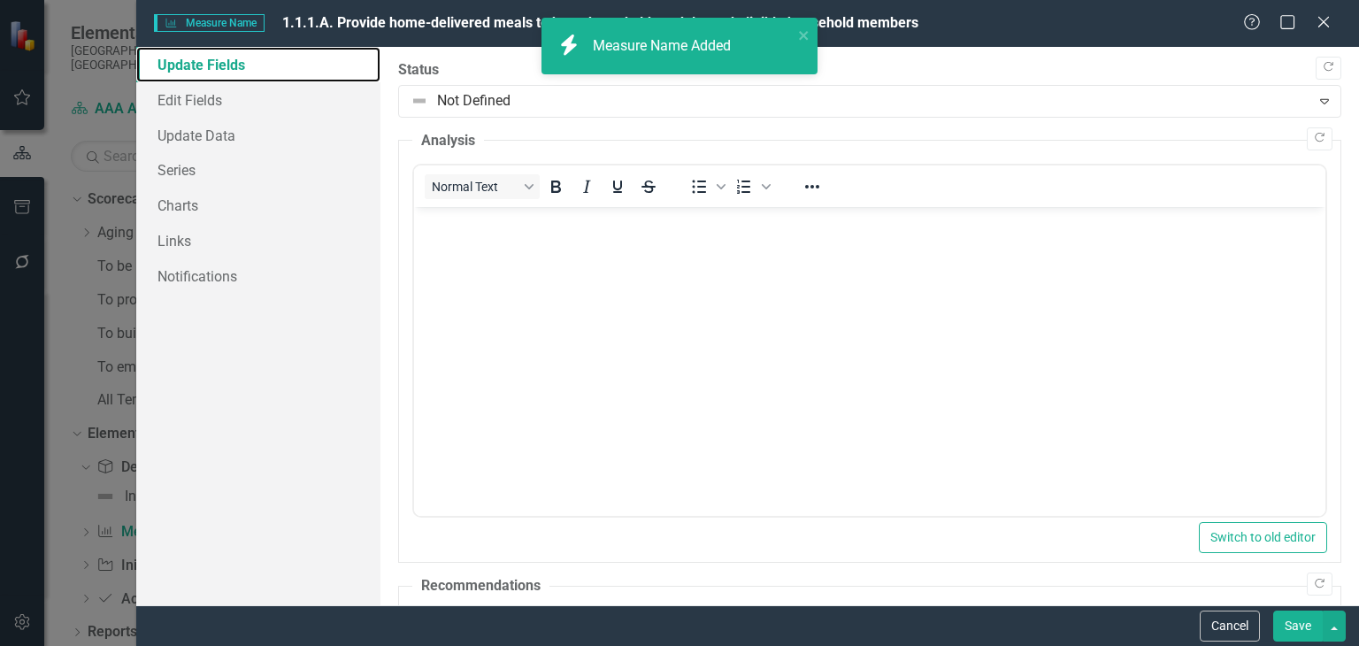
scroll to position [0, 0]
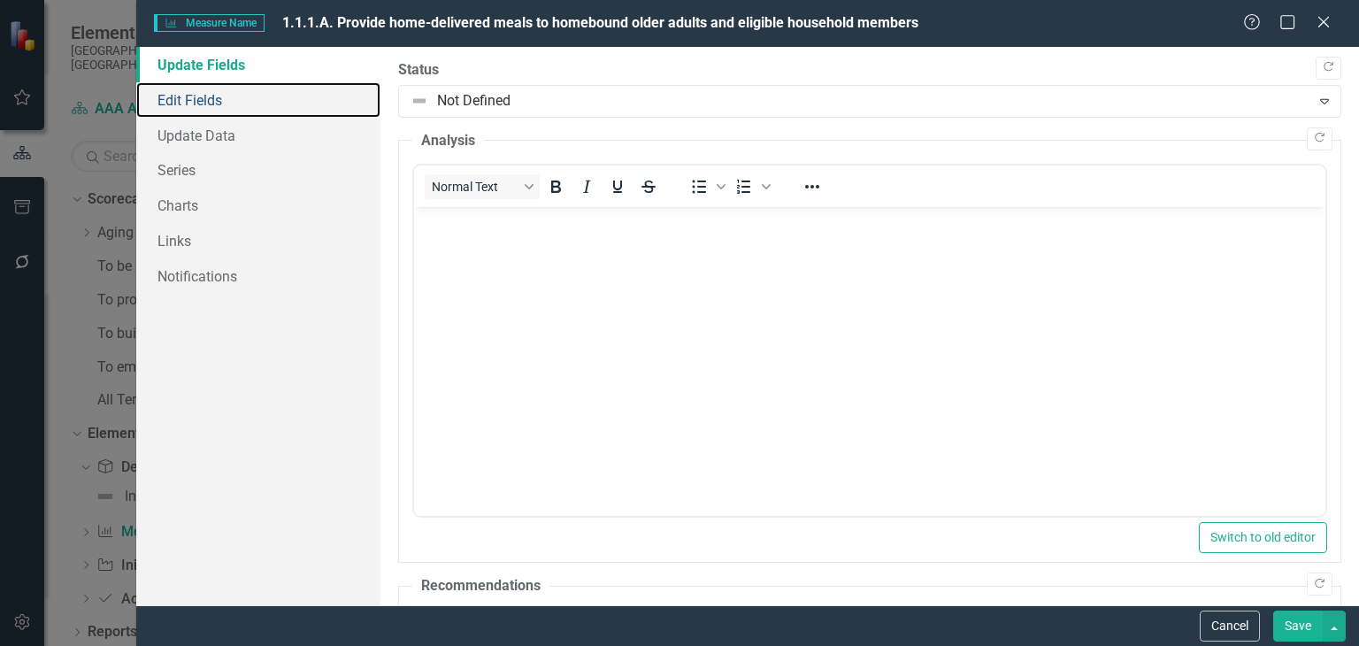
click at [242, 97] on link "Edit Fields" at bounding box center [258, 99] width 244 height 35
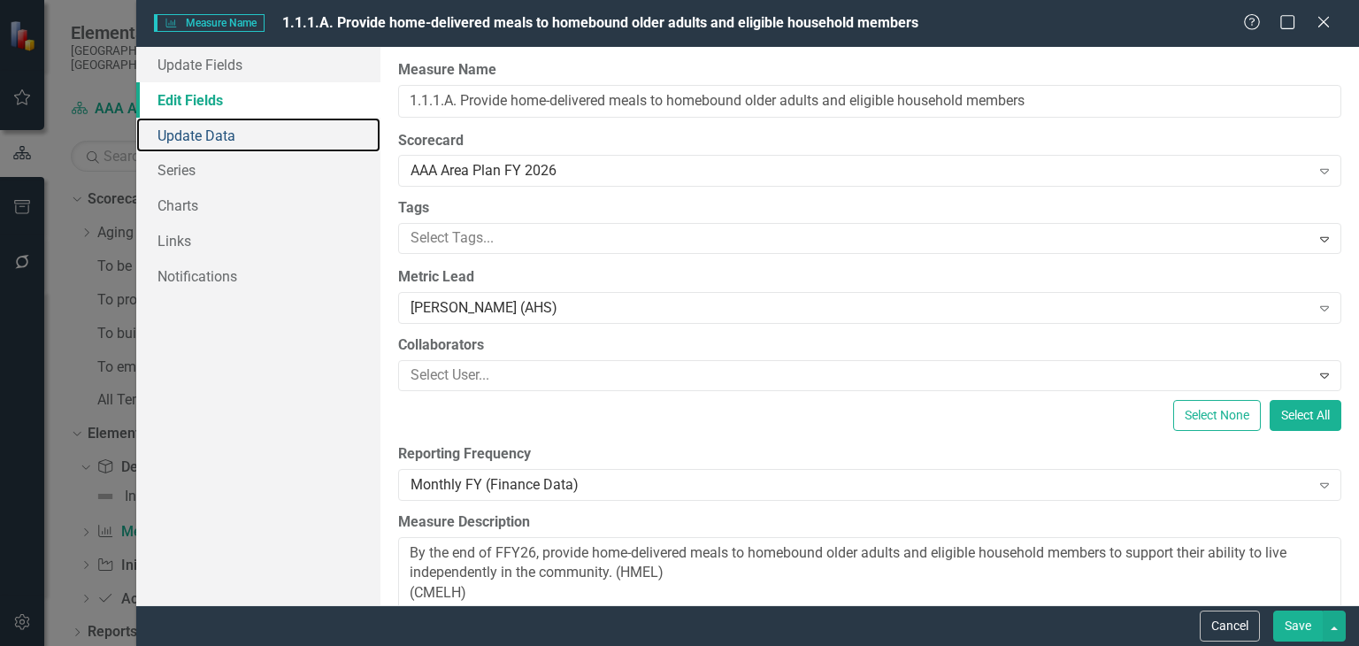
click at [241, 127] on link "Update Data" at bounding box center [258, 135] width 244 height 35
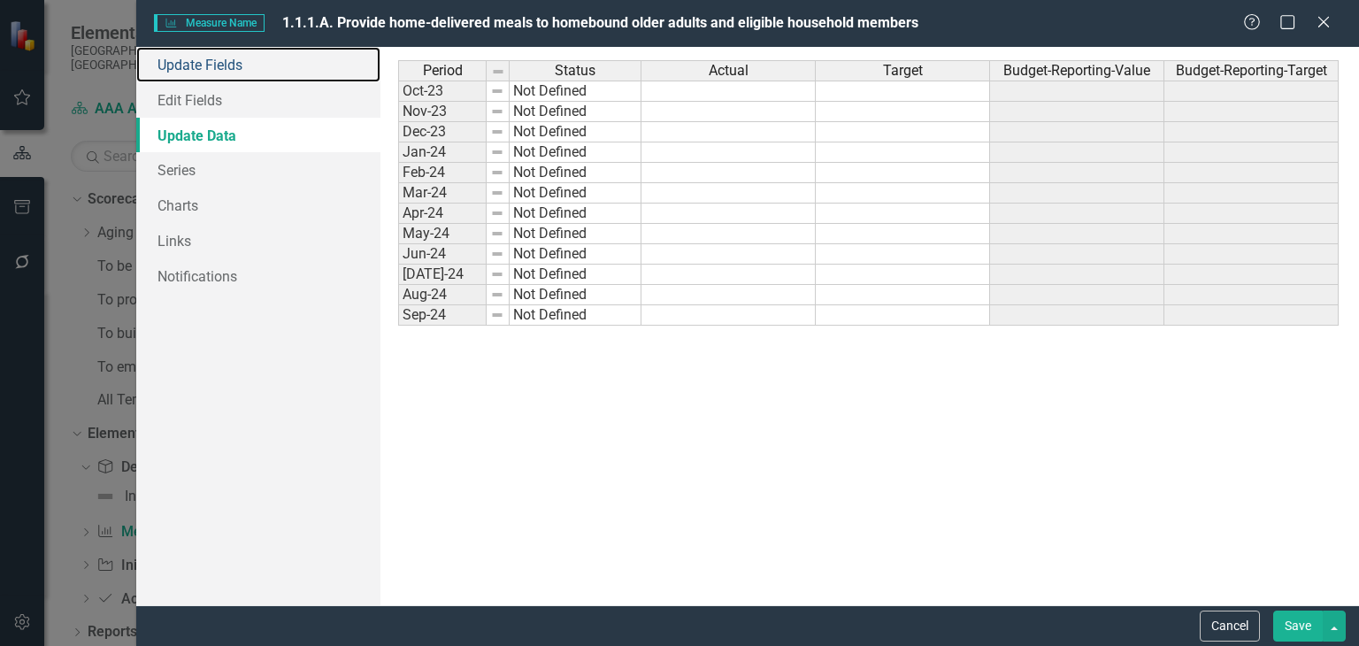
click at [255, 70] on link "Update Fields" at bounding box center [258, 64] width 244 height 35
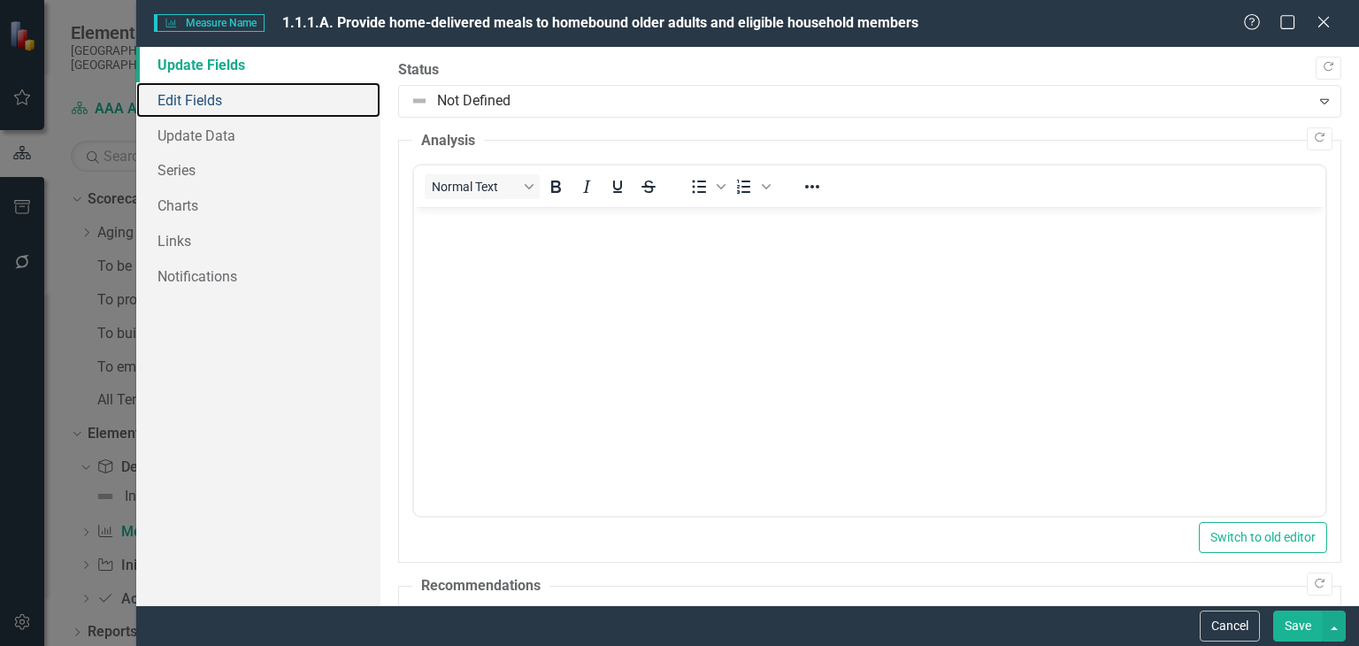
click at [255, 93] on link "Edit Fields" at bounding box center [258, 99] width 244 height 35
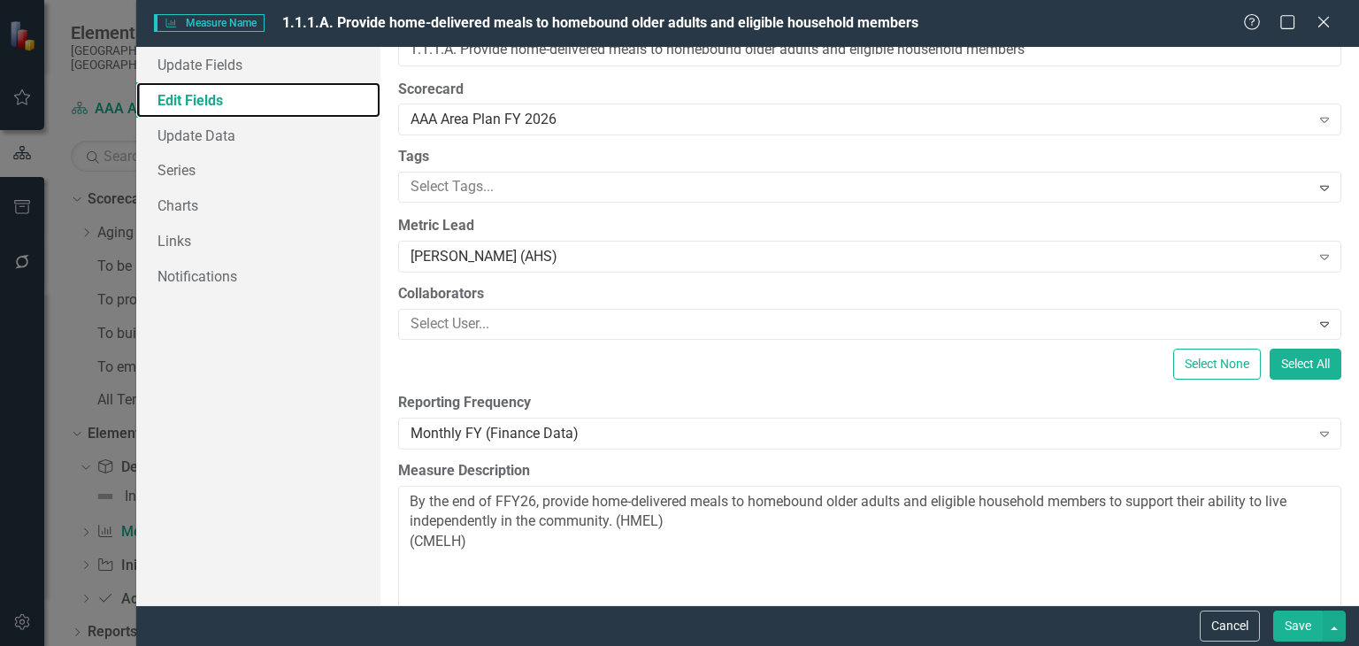
scroll to position [50, 0]
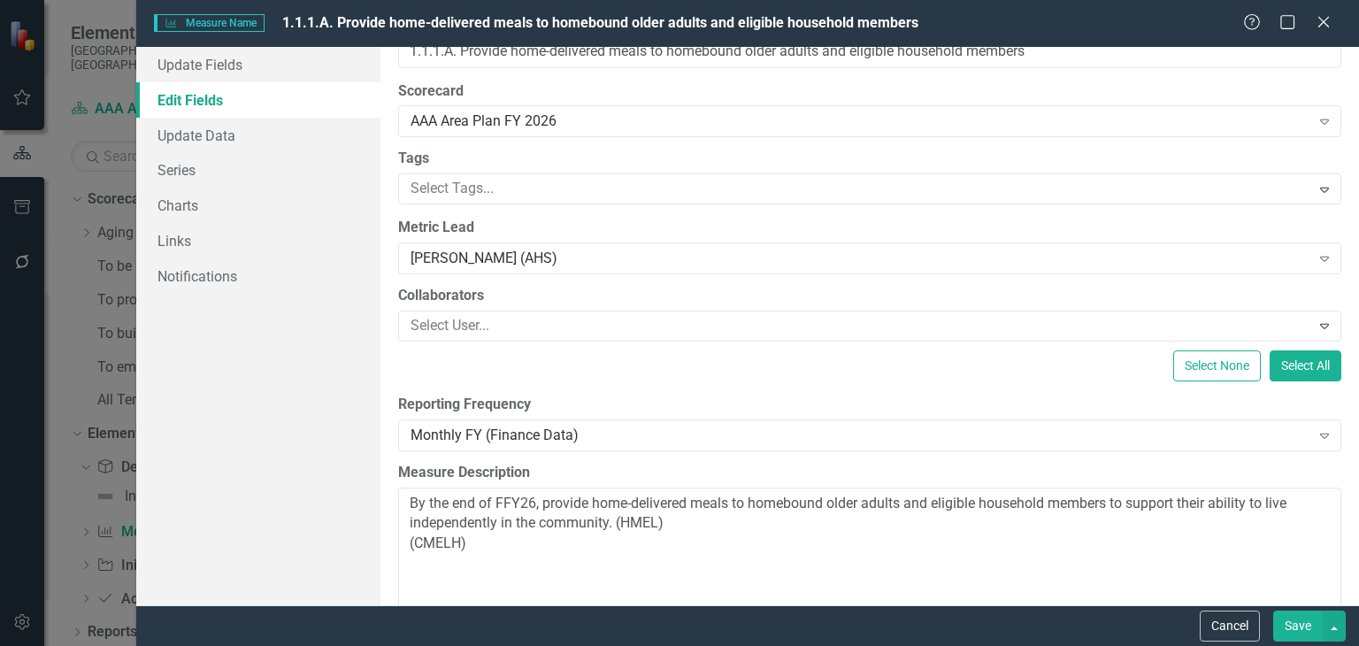
click at [555, 186] on div at bounding box center [856, 189] width 906 height 24
click at [322, 446] on div "Update Fields Edit Fields Update Data Series Charts Links Notifications" at bounding box center [258, 326] width 244 height 558
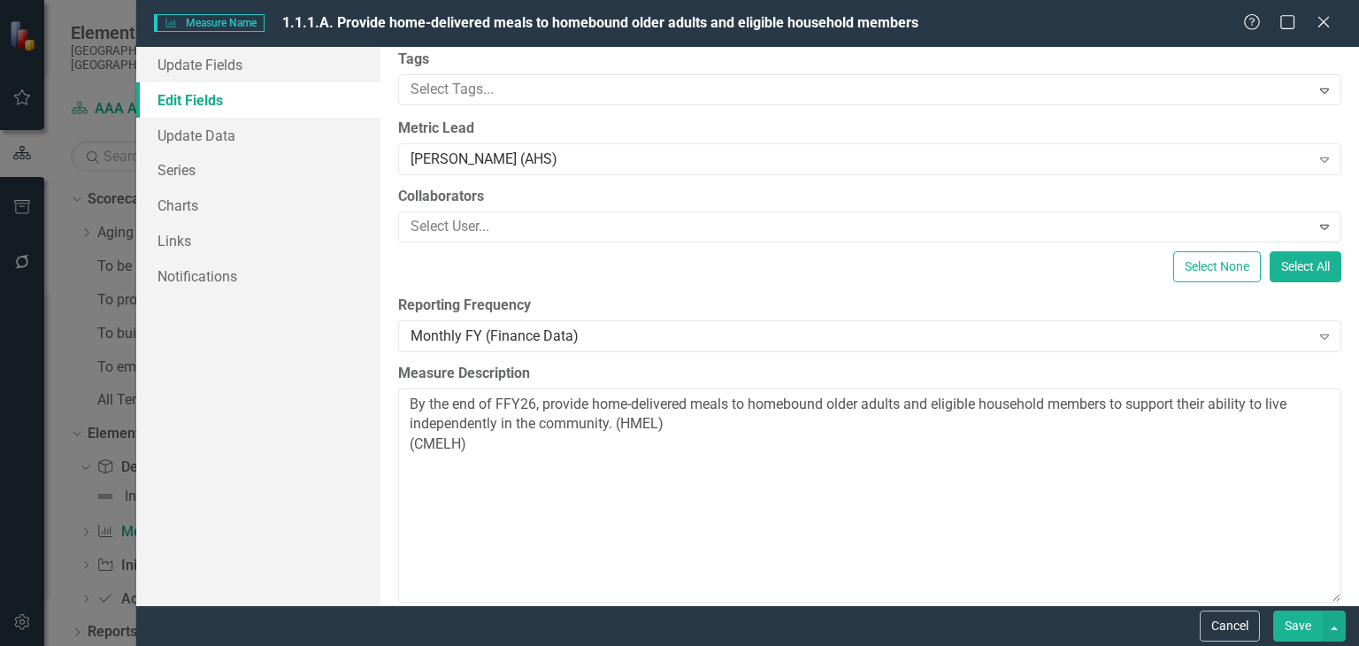
scroll to position [0, 0]
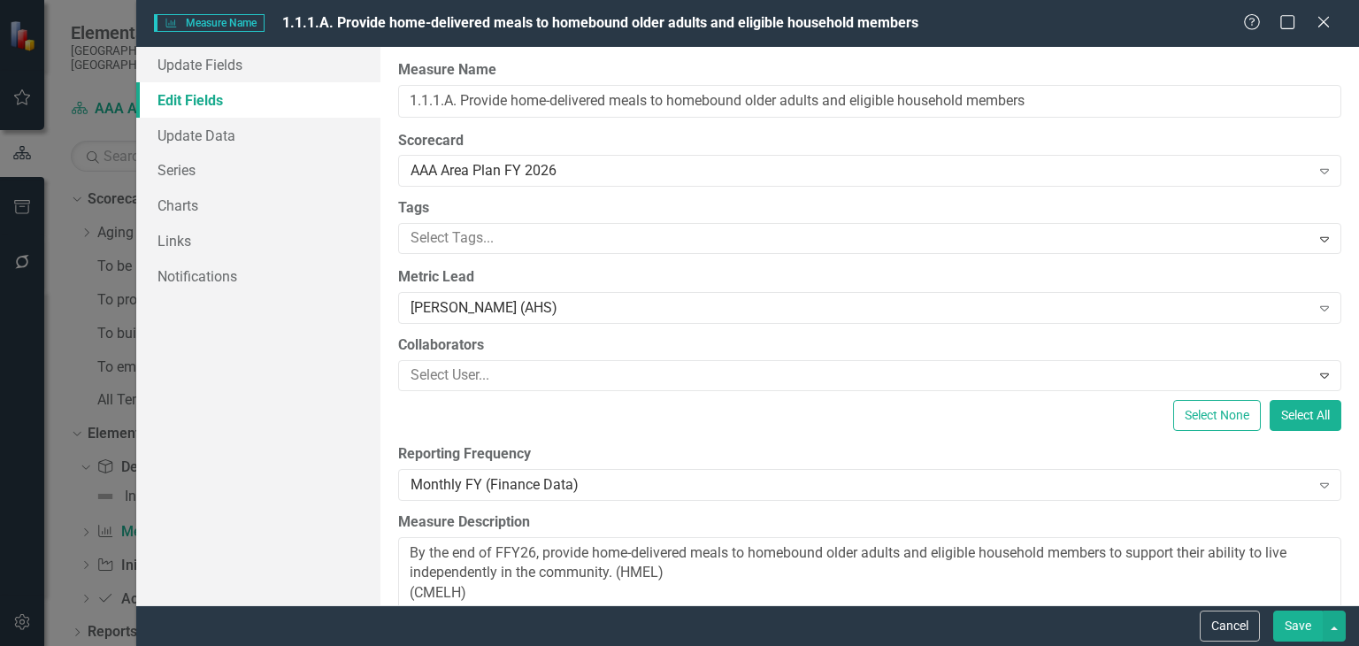
click at [633, 488] on div "Monthly FY (Finance Data)" at bounding box center [859, 484] width 899 height 20
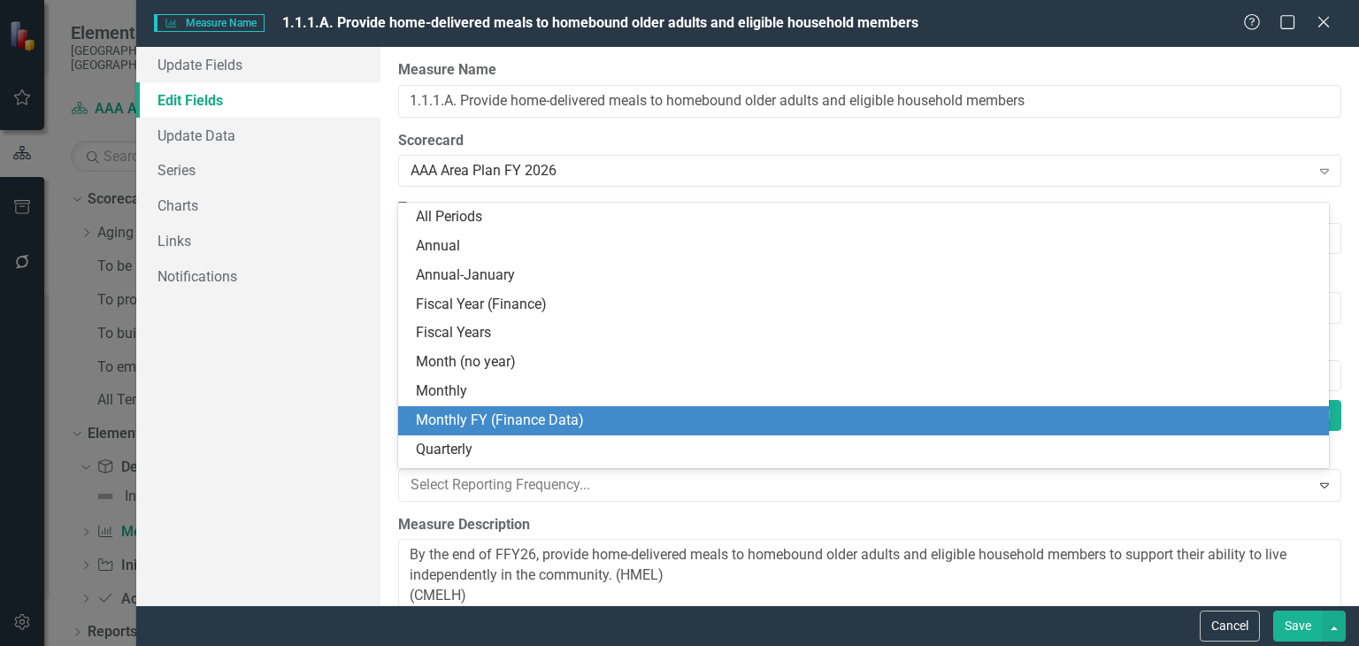
scroll to position [54, 0]
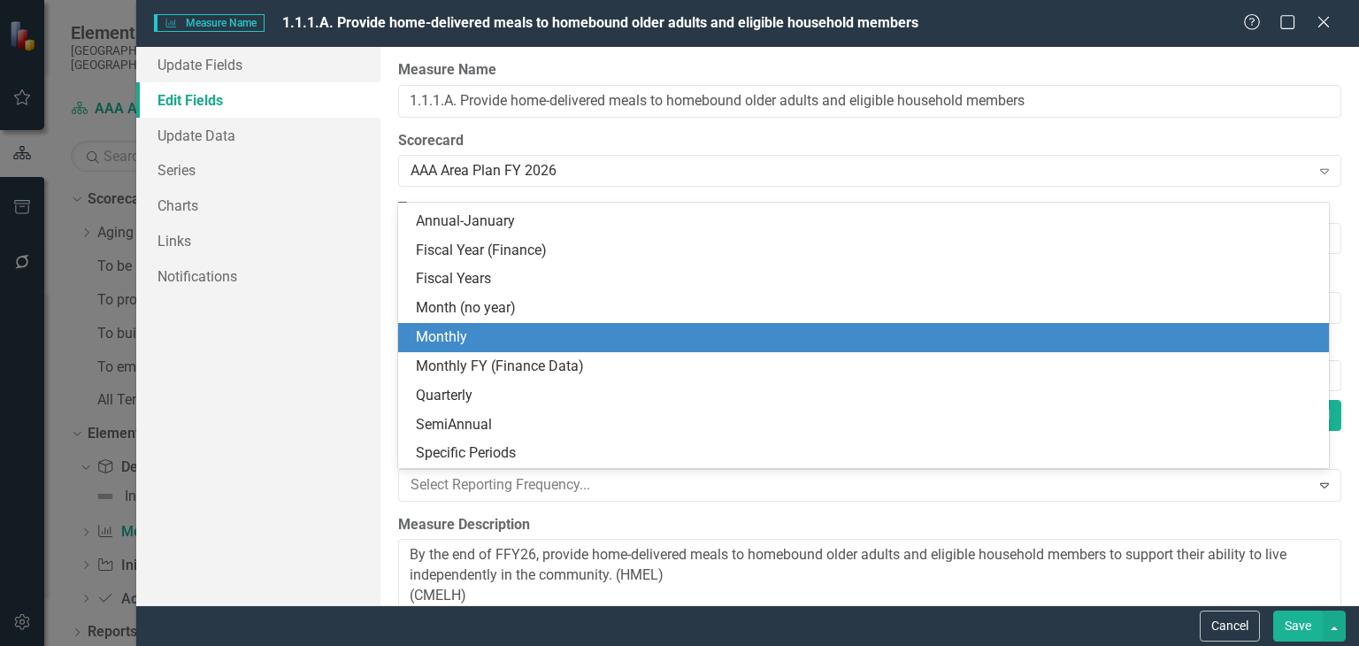
click at [583, 330] on div "Monthly" at bounding box center [867, 337] width 902 height 20
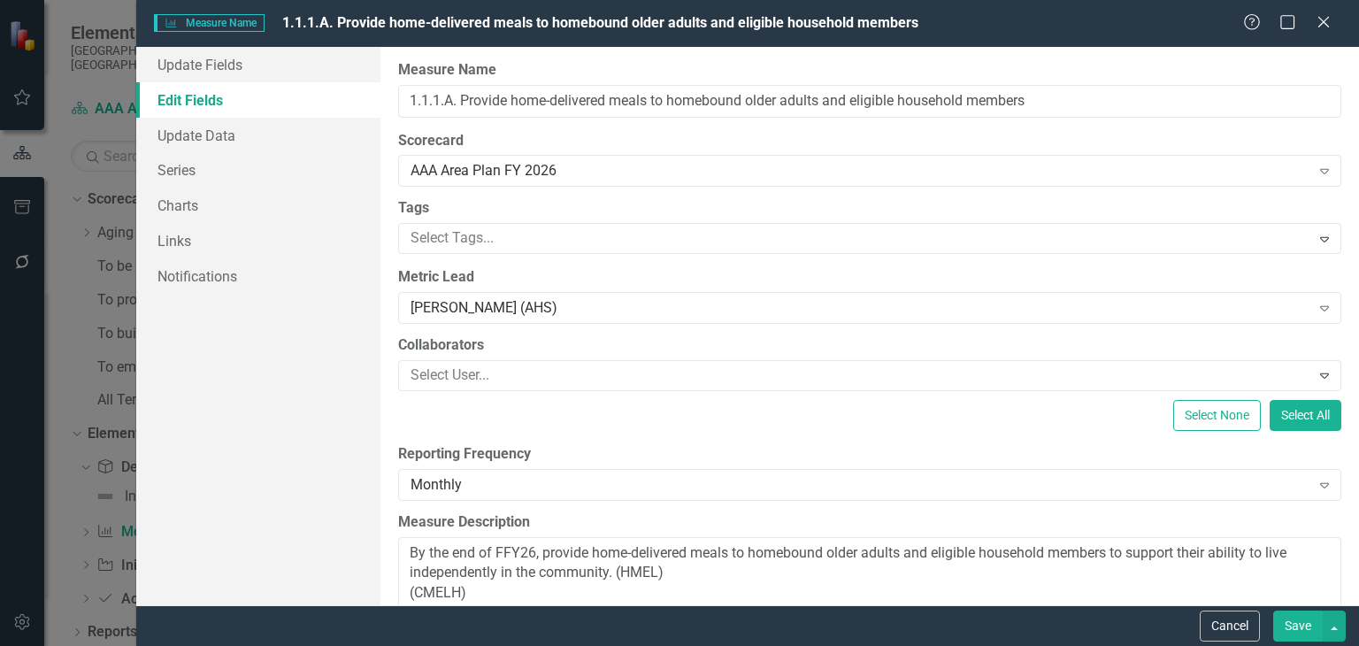
click at [1293, 637] on button "Save" at bounding box center [1298, 625] width 50 height 31
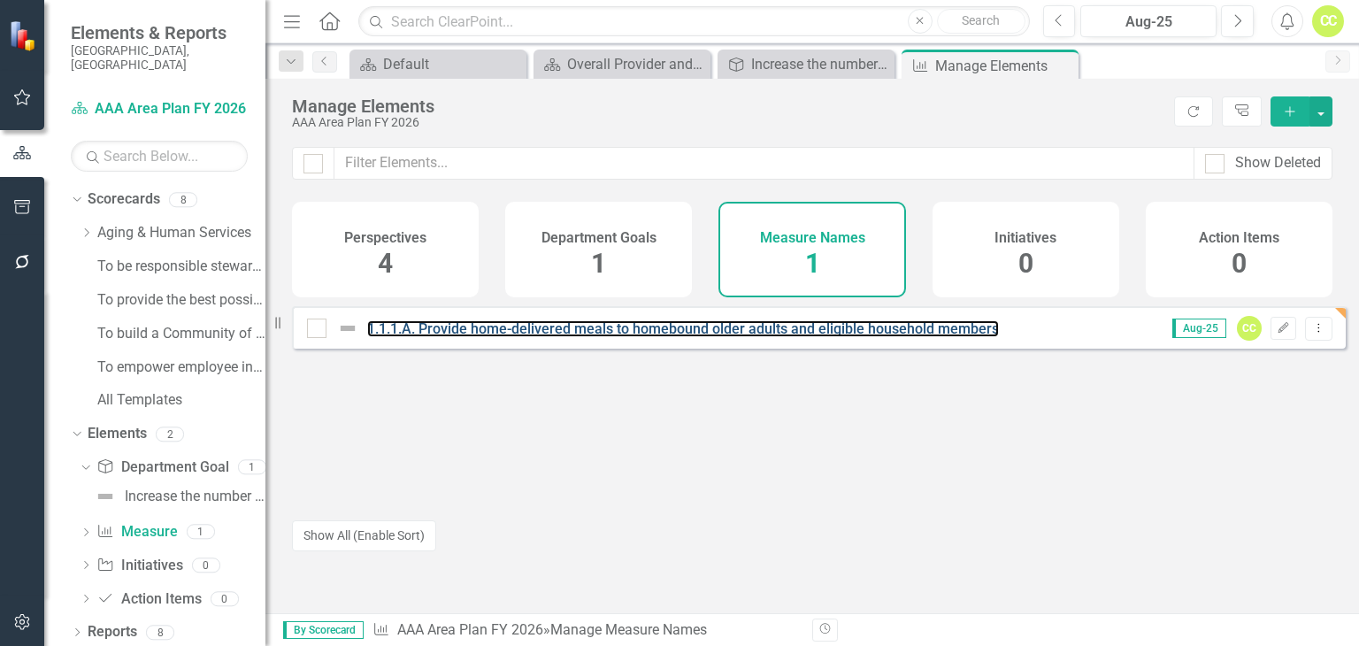
click at [953, 337] on link "1.1.1.A. Provide home-delivered meals to homebound older adults and eligible ho…" at bounding box center [683, 328] width 632 height 17
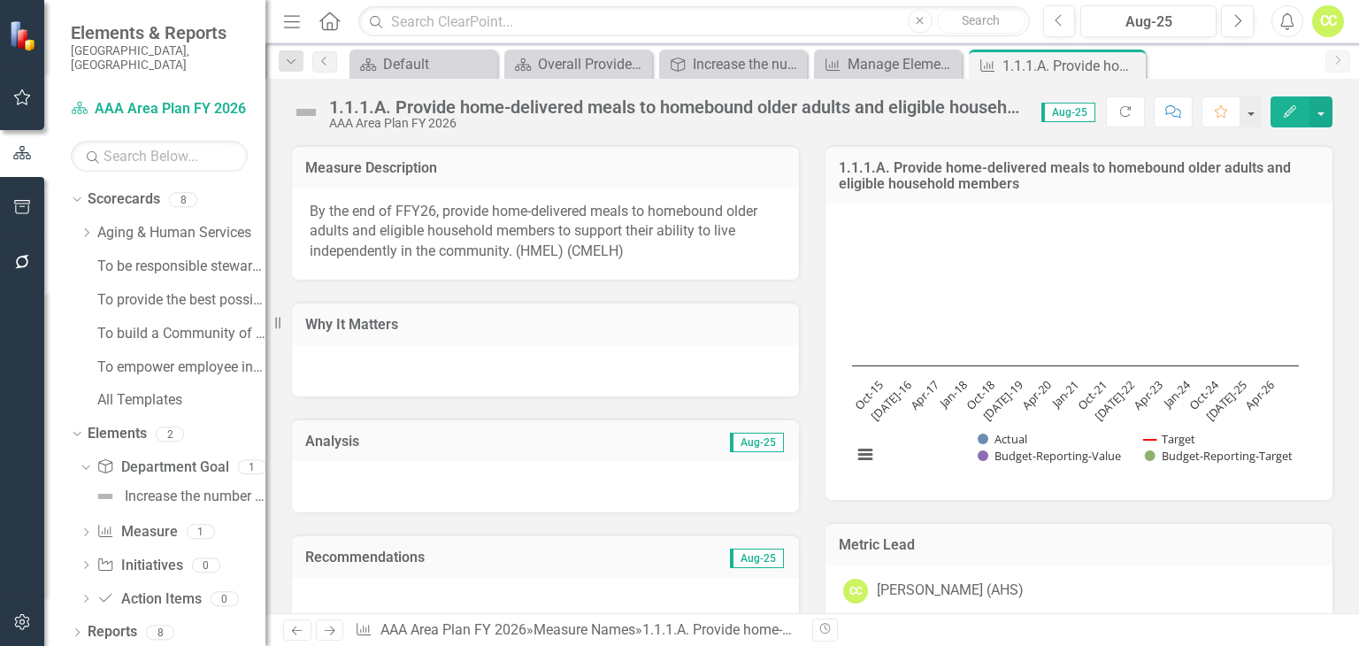
click at [1290, 114] on icon "button" at bounding box center [1290, 111] width 12 height 12
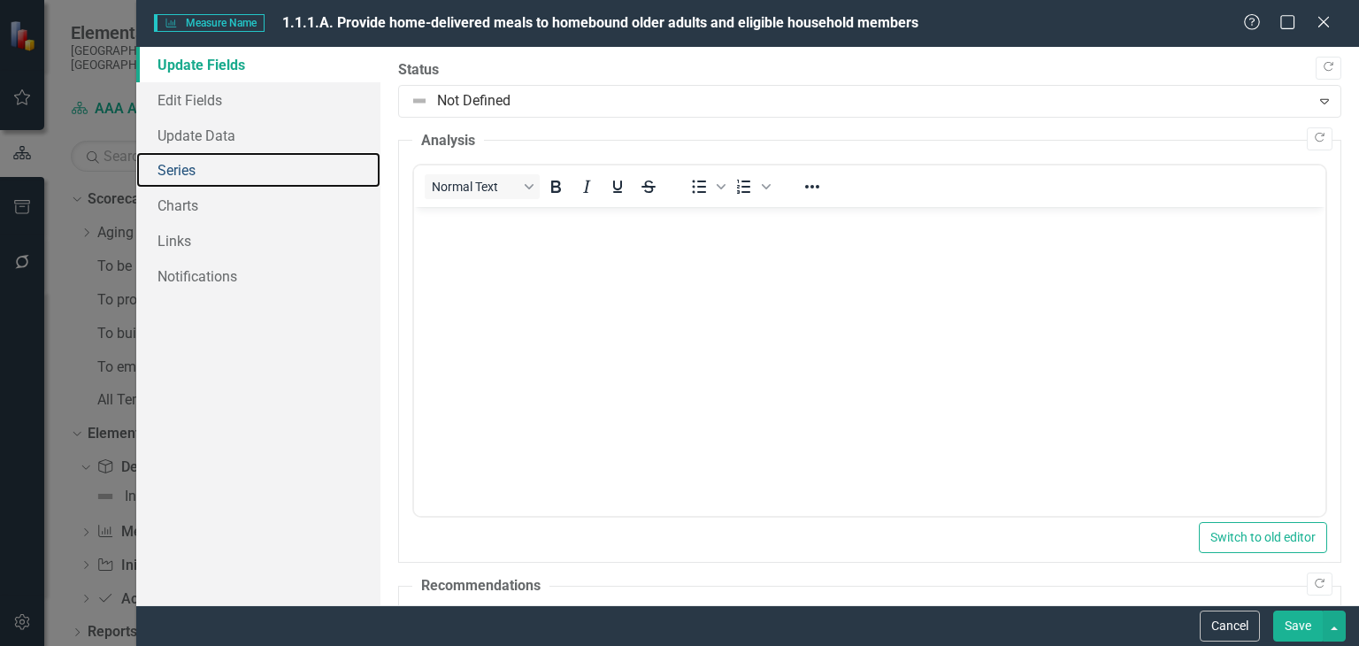
click at [224, 180] on link "Series" at bounding box center [258, 169] width 244 height 35
